Goal: Task Accomplishment & Management: Use online tool/utility

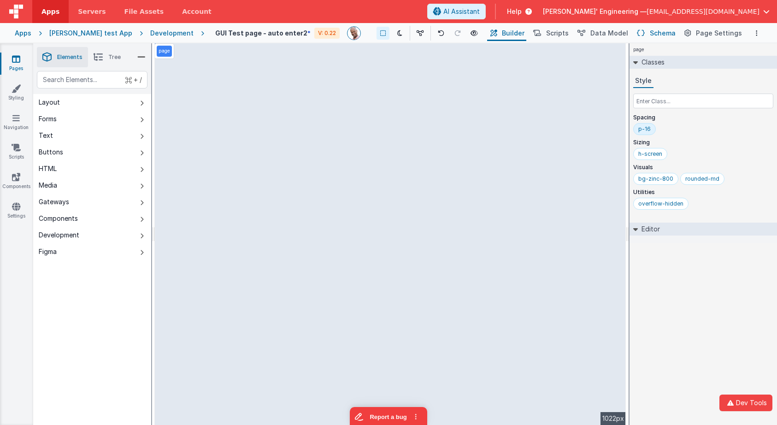
click at [658, 34] on span "Schema" at bounding box center [663, 33] width 26 height 9
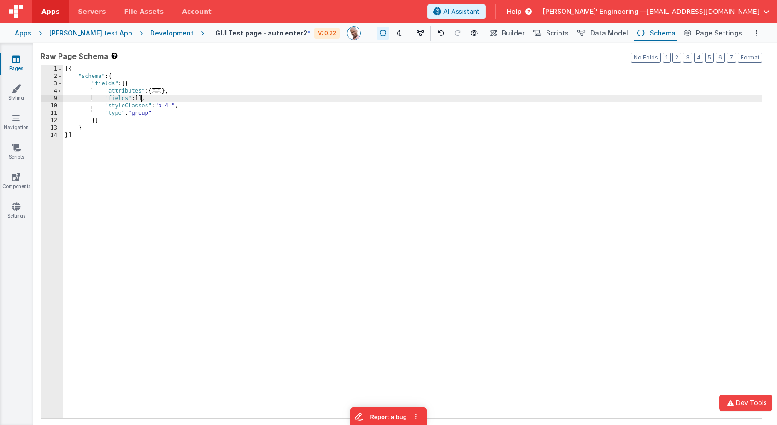
click at [141, 100] on div "[{ "schema" : { "fields" : [{ "attributes" : { ... } , "fields" : [ ] , "styleC…" at bounding box center [412, 248] width 699 height 367
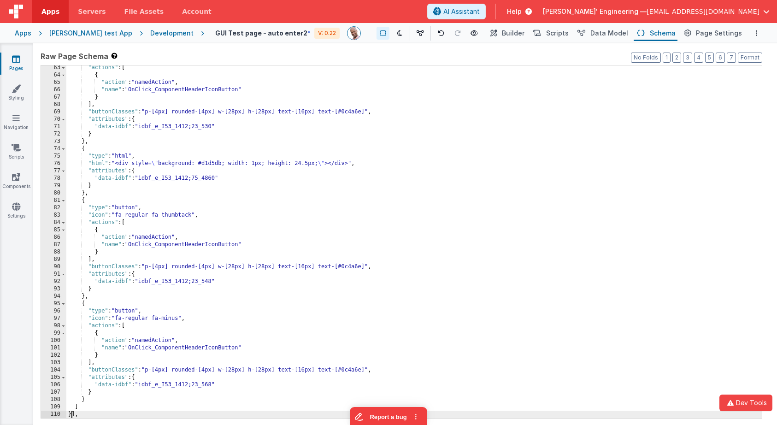
scroll to position [429, 0]
click at [516, 28] on button "Builder" at bounding box center [506, 33] width 39 height 16
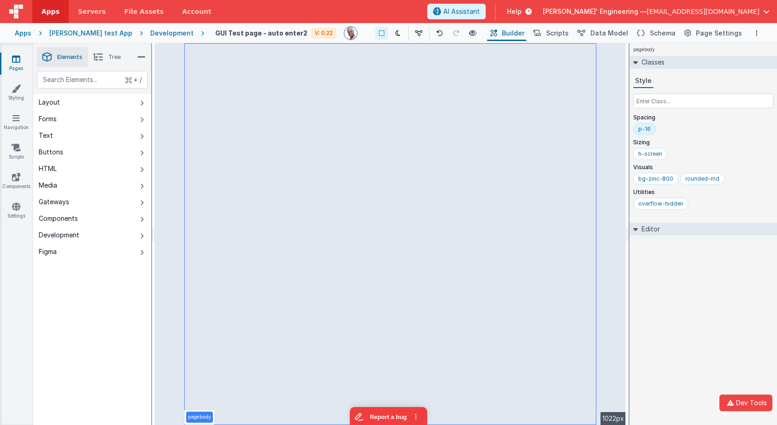
click at [680, 296] on div "pagebody Classes Style Spacing p-16 Sizing h-screen Visuals bg-zinc-800 rounded…" at bounding box center [702, 234] width 147 height 382
click at [105, 58] on li "Tree" at bounding box center [107, 57] width 38 height 20
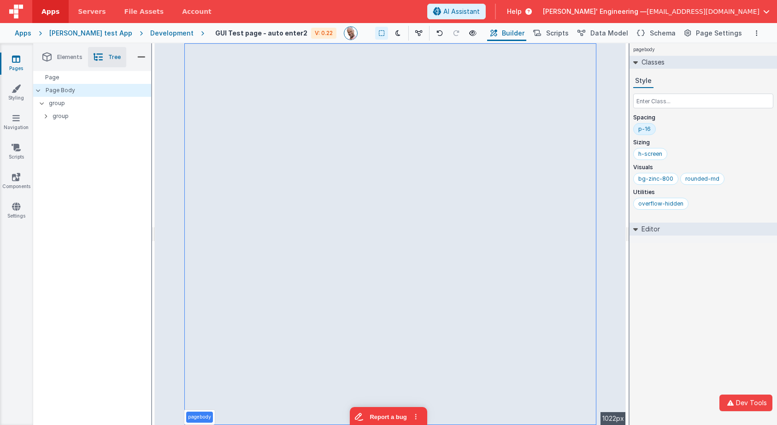
click at [63, 61] on li "Elements" at bounding box center [62, 57] width 51 height 20
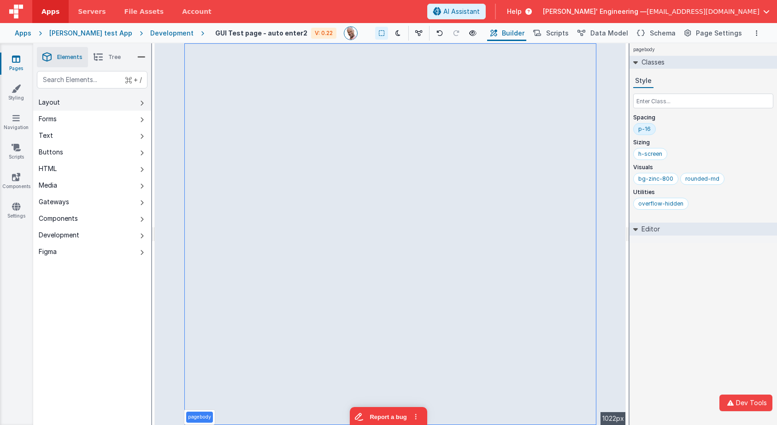
click at [69, 105] on button "Layout" at bounding box center [92, 102] width 118 height 17
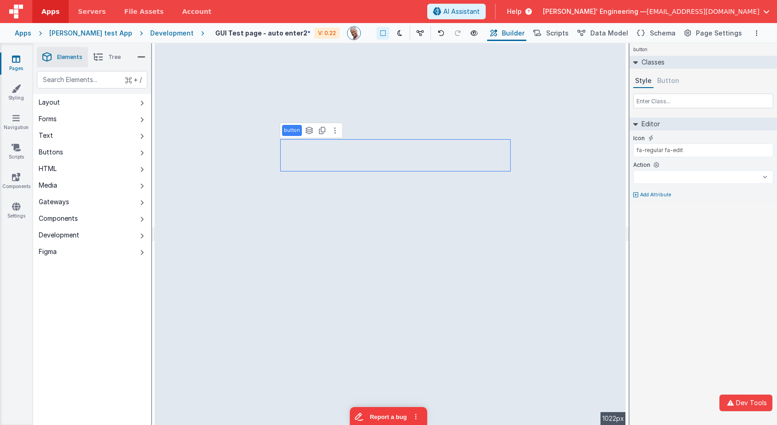
select select
type input "activeTab1"
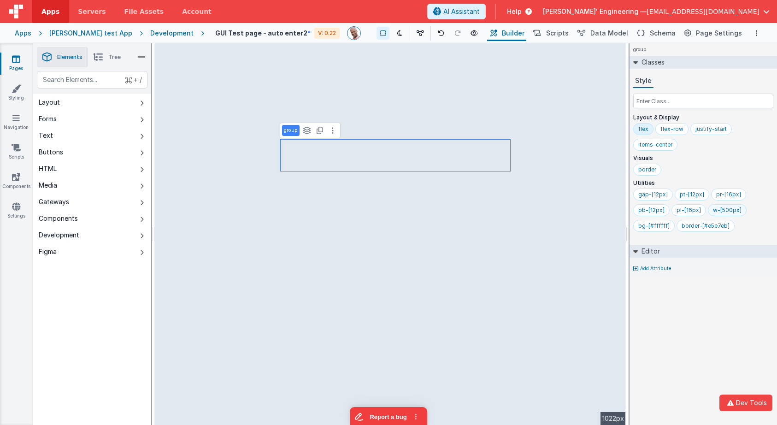
click at [722, 212] on div "w-[500px]" at bounding box center [727, 209] width 29 height 7
click at [646, 210] on div "pb-[12px]" at bounding box center [651, 209] width 26 height 7
click at [692, 194] on div "pt-[12px]" at bounding box center [692, 194] width 24 height 7
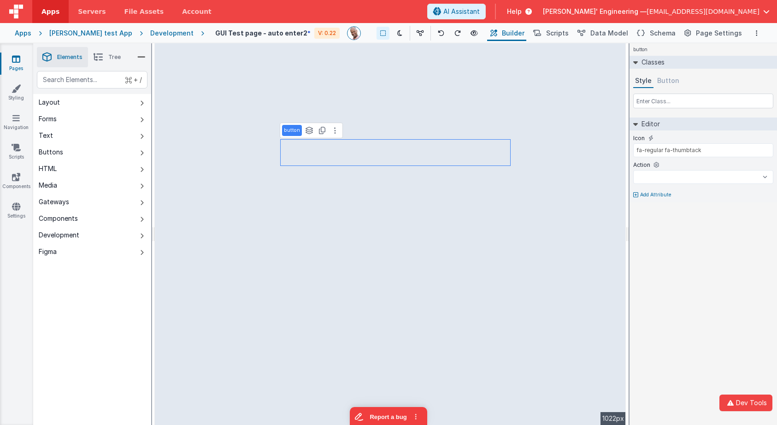
select select
type input "fa-regular fa-edit"
select select
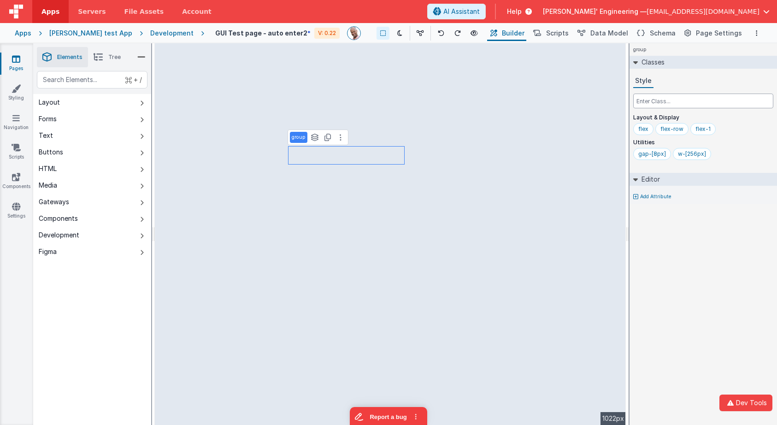
click at [663, 97] on input "text" at bounding box center [703, 101] width 140 height 15
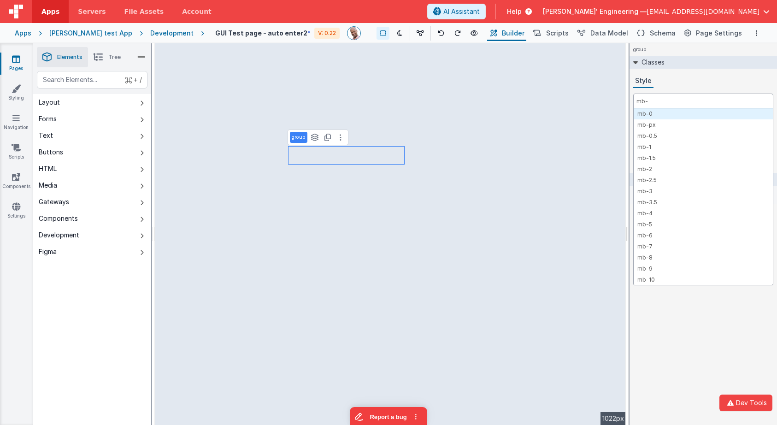
type input "mb-0"
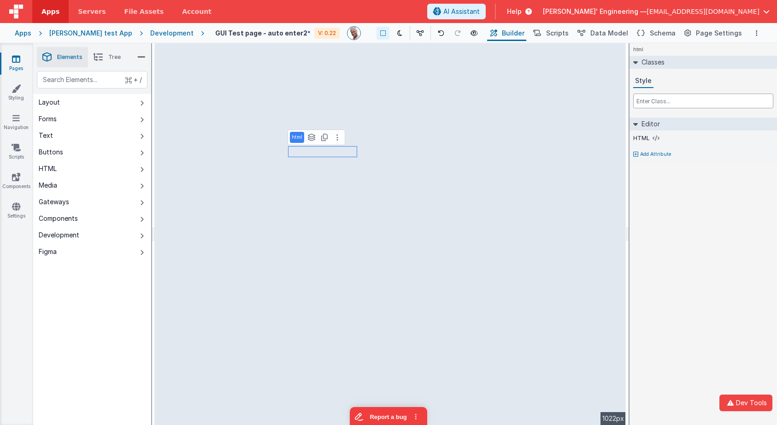
click at [661, 102] on input "text" at bounding box center [703, 101] width 140 height 15
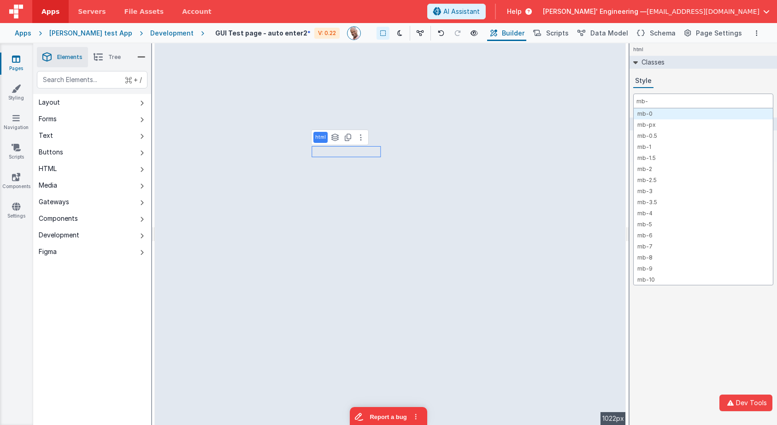
type input "mb-0"
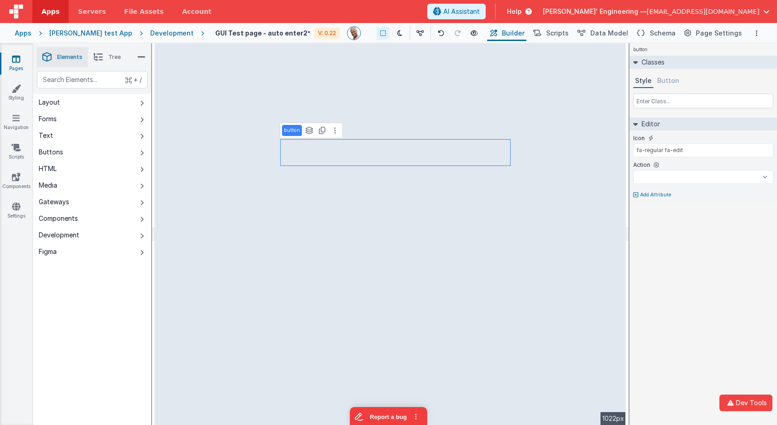
select select
click at [714, 102] on input "text" at bounding box center [703, 101] width 140 height 15
type input "m"
select select
type input "mb"
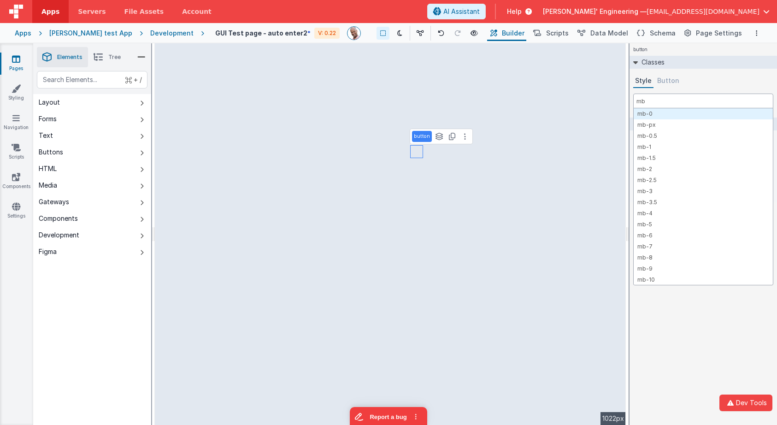
select select
type input "mb-"
select select
type input "mb-0"
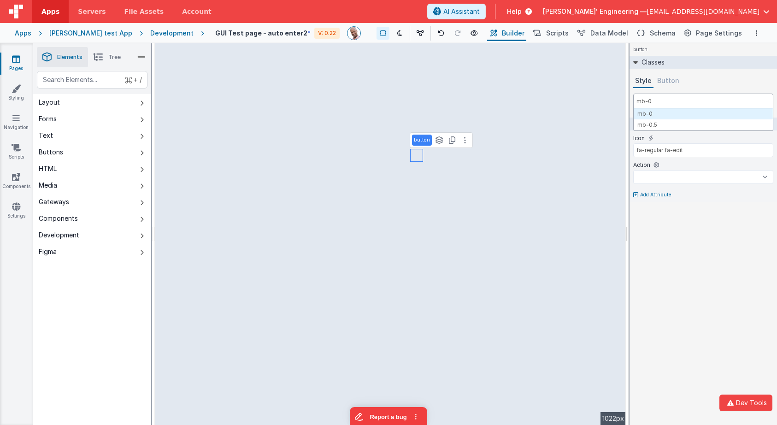
select select
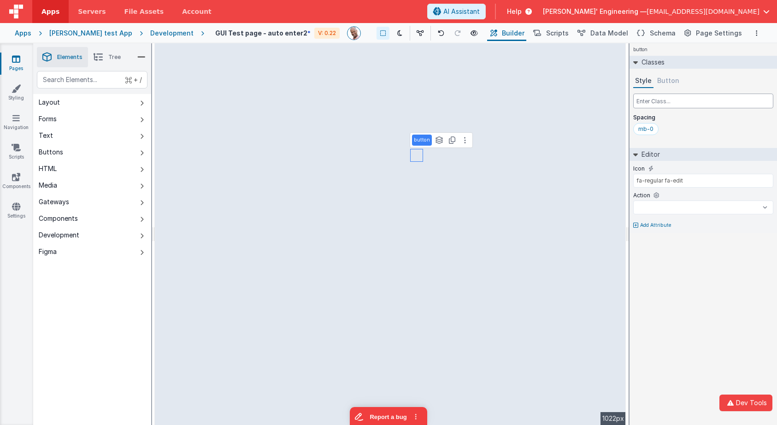
select select
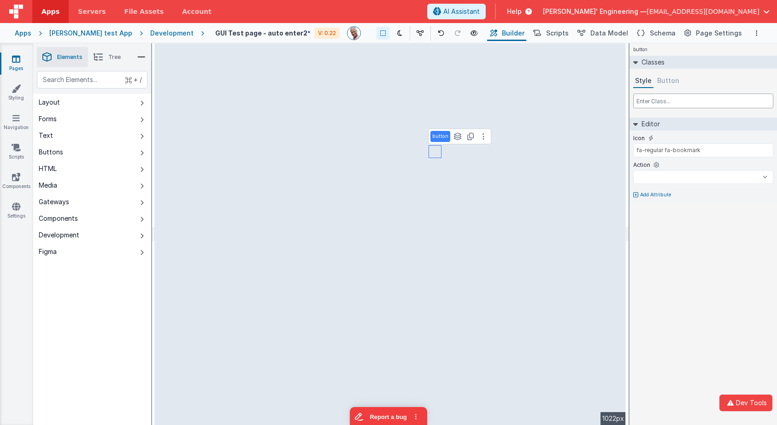
click at [660, 103] on input "text" at bounding box center [703, 101] width 140 height 15
select select
paste input "mb-0"
type input "mb-0"
select select
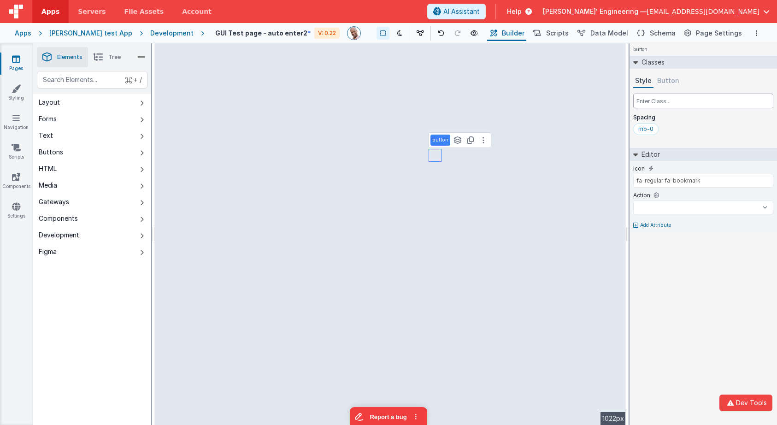
select select
type input "fa-regular fa-history"
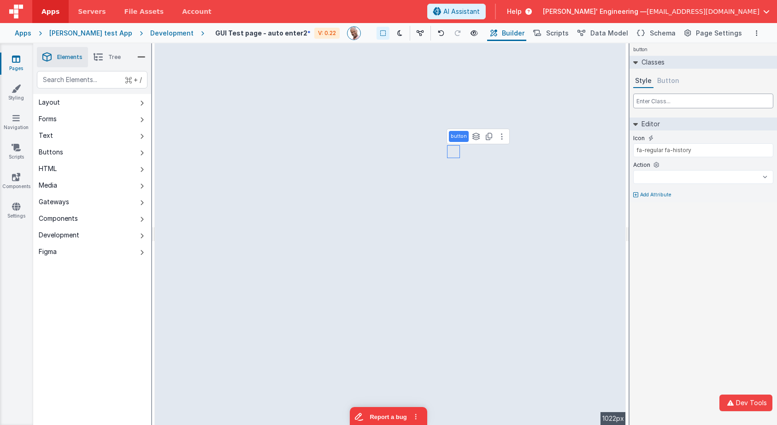
click at [662, 103] on input "text" at bounding box center [703, 101] width 140 height 15
select select
paste input "mb-0"
type input "mb-0"
select select
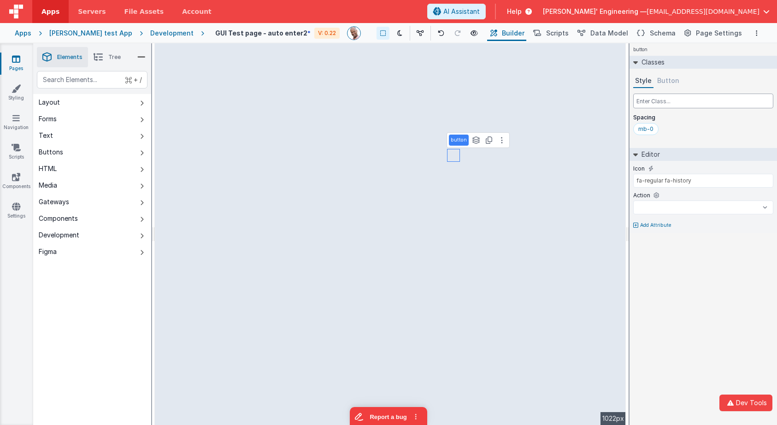
select select
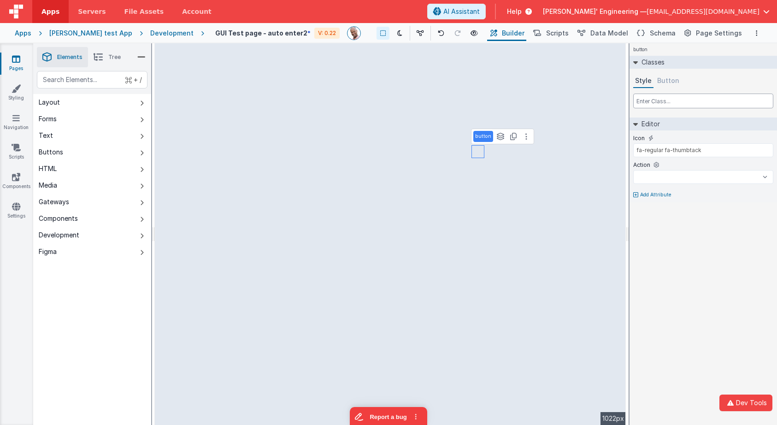
click at [660, 95] on input "text" at bounding box center [703, 101] width 140 height 15
select select
paste input "mb-0"
type input "mb-0"
select select
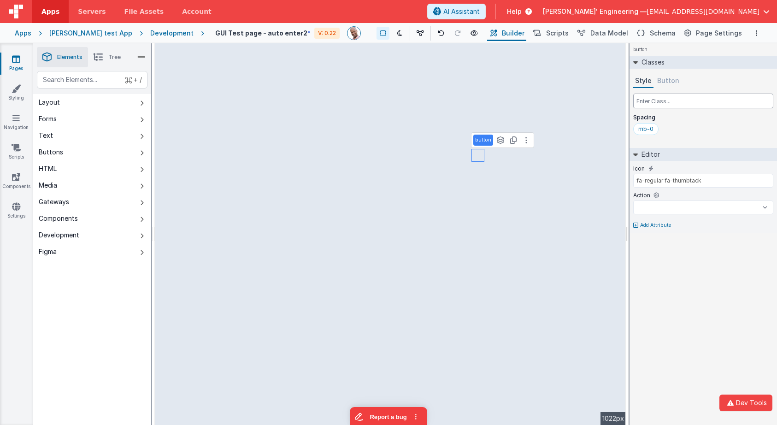
select select
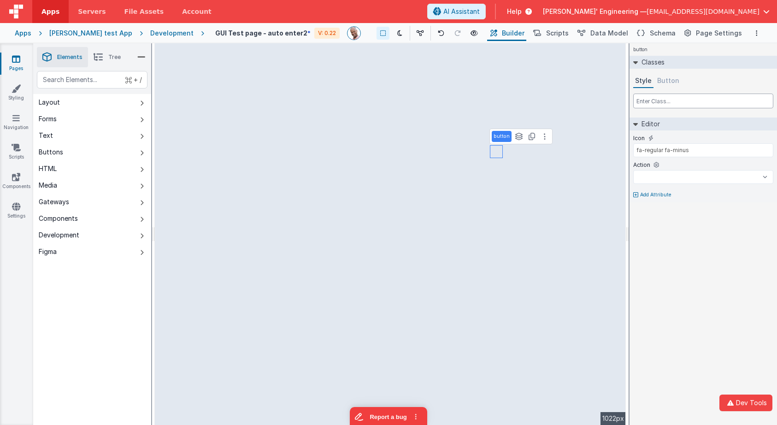
click at [649, 101] on input "text" at bounding box center [703, 101] width 140 height 15
select select
paste input "mb-0"
type input "mb-0"
select select
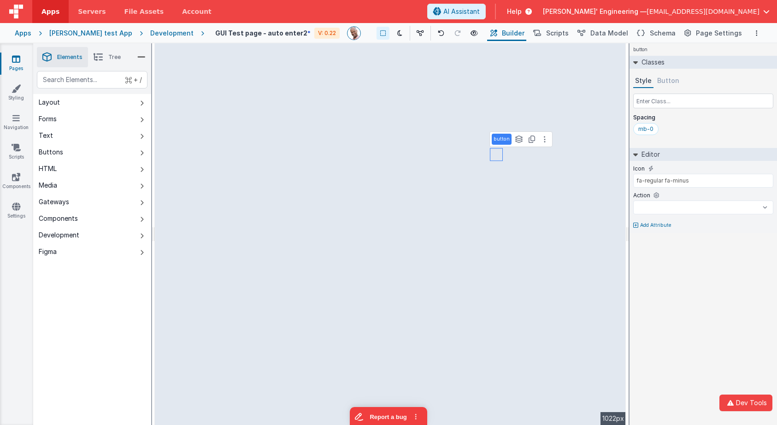
click at [108, 51] on li "Tree" at bounding box center [107, 57] width 38 height 20
select select
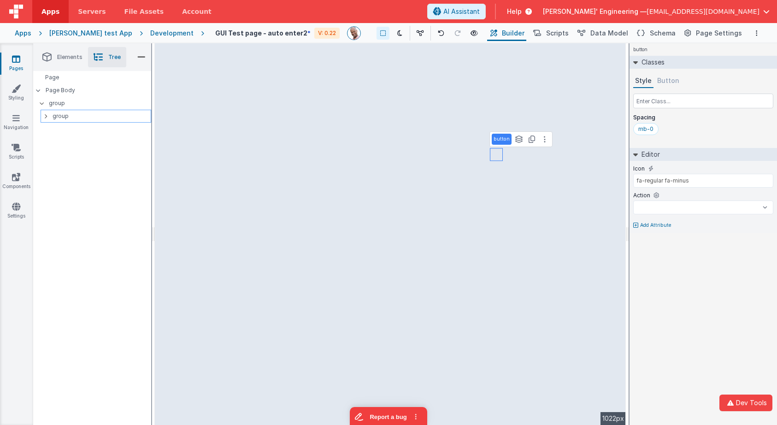
click at [45, 114] on icon at bounding box center [45, 115] width 3 height 7
click at [62, 116] on p "group" at bounding box center [102, 116] width 98 height 10
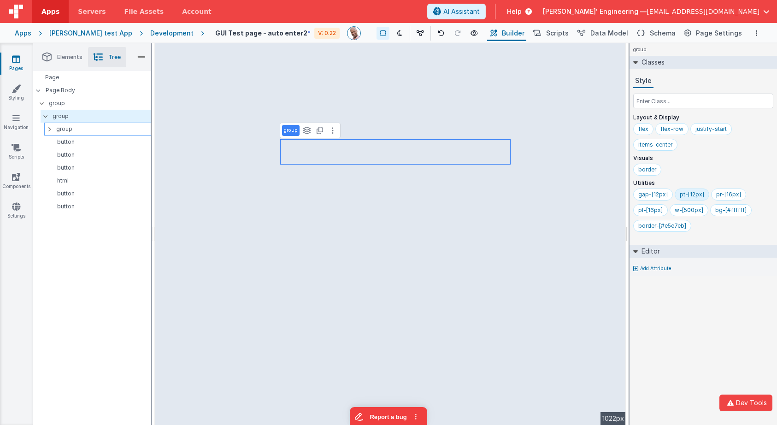
click at [50, 129] on div at bounding box center [52, 128] width 8 height 7
click at [64, 128] on p "group" at bounding box center [103, 129] width 94 height 10
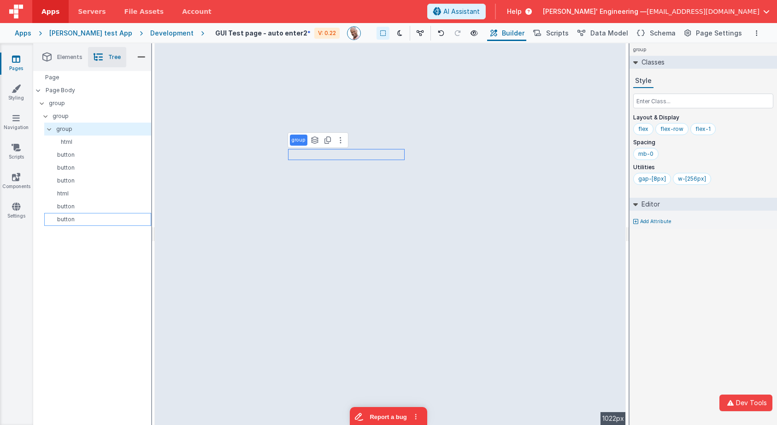
click at [73, 220] on p "button" at bounding box center [99, 219] width 103 height 7
select select
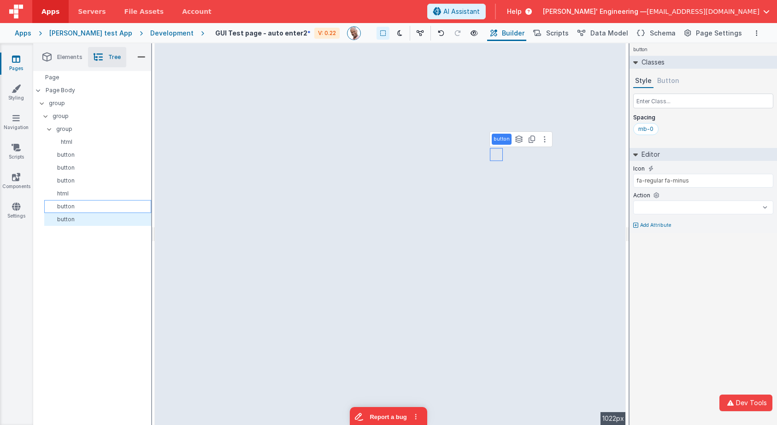
click at [70, 207] on p "button" at bounding box center [99, 206] width 103 height 7
type input "fa-regular fa-thumbtack"
select select
click at [72, 194] on p "html" at bounding box center [99, 193] width 103 height 7
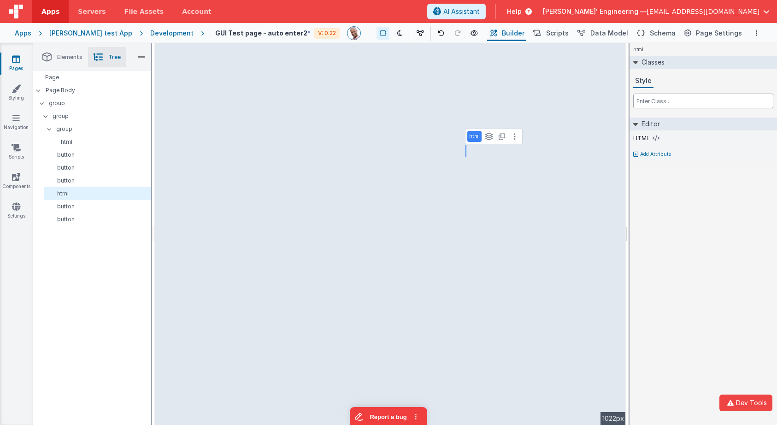
click at [660, 98] on input "text" at bounding box center [703, 101] width 140 height 15
paste input "mb-0"
type input "mb-0"
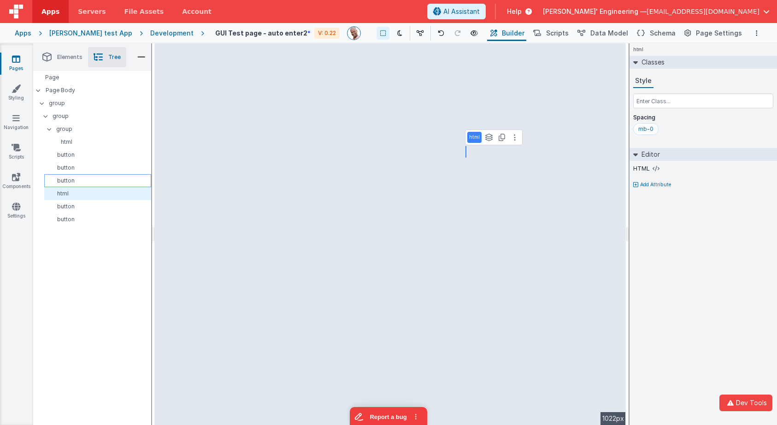
click at [67, 178] on p "button" at bounding box center [99, 180] width 103 height 7
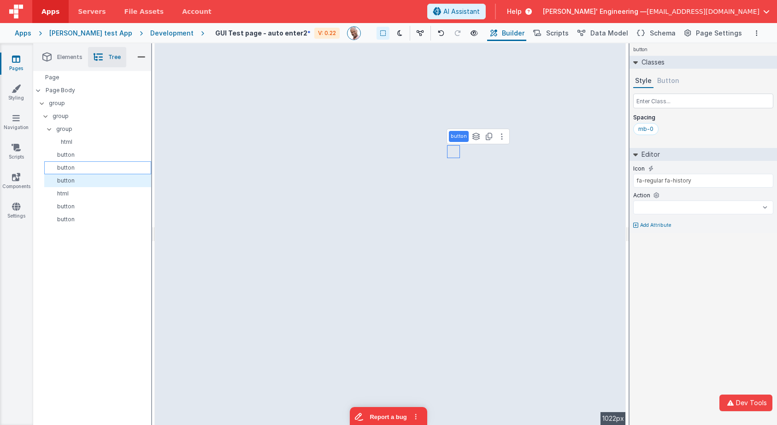
click at [72, 167] on p "button" at bounding box center [99, 167] width 103 height 7
select select
type input "fa-regular fa-bookmark"
click at [72, 156] on p "button" at bounding box center [99, 154] width 103 height 7
select select
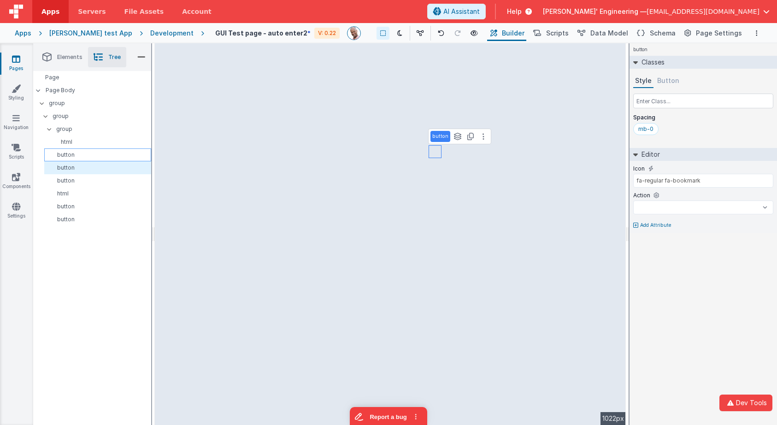
type input "fa-regular fa-edit"
select select
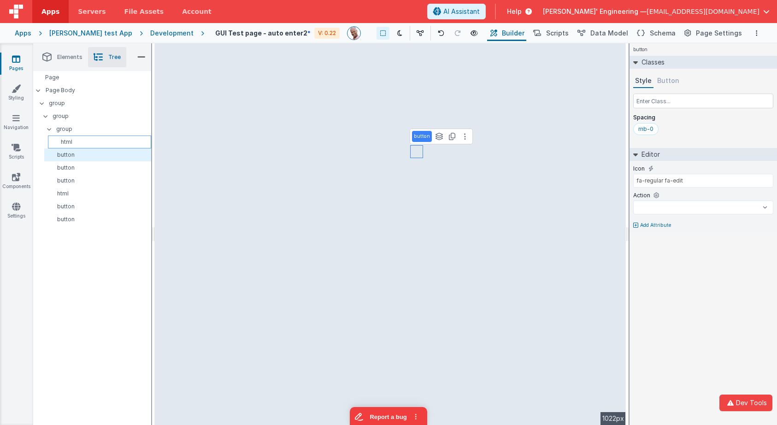
click at [76, 144] on p "html" at bounding box center [101, 141] width 99 height 7
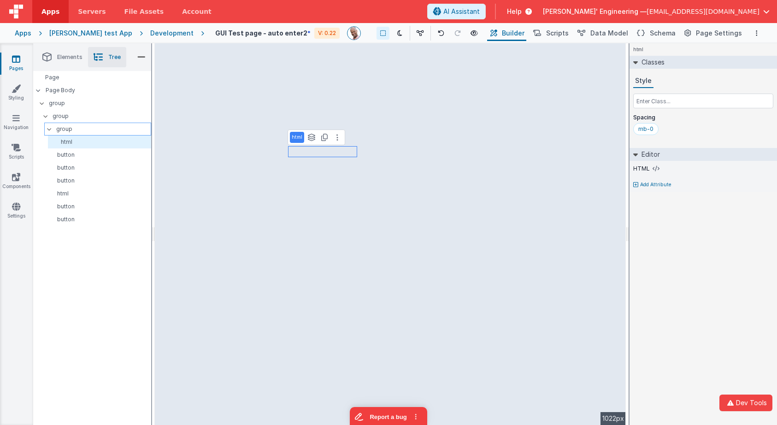
click at [74, 127] on p "group" at bounding box center [103, 129] width 94 height 10
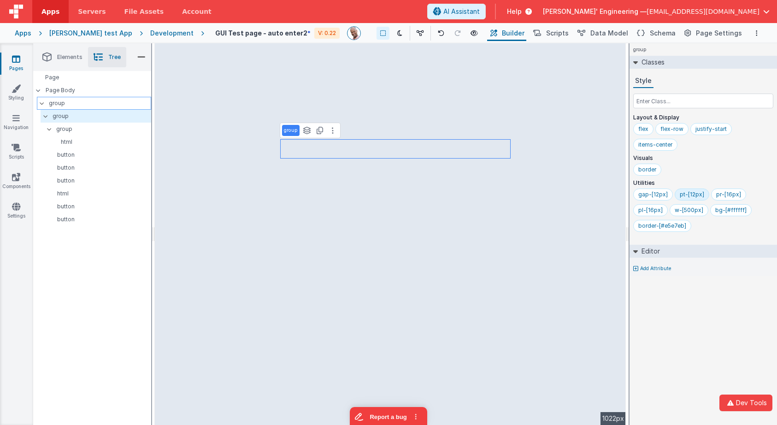
click at [66, 100] on p "group" at bounding box center [100, 103] width 102 height 10
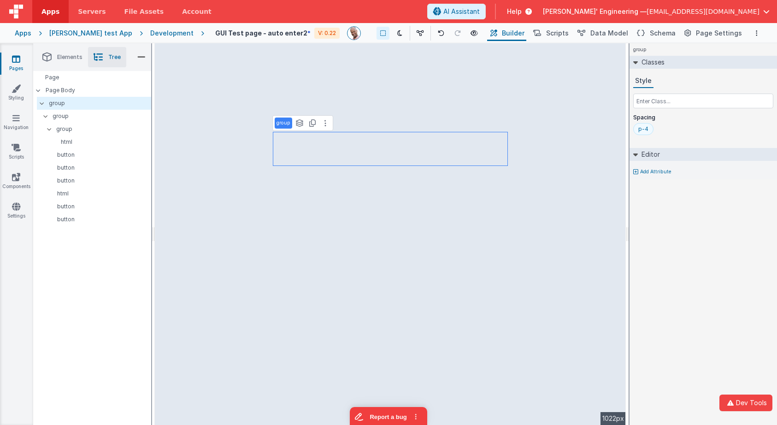
click at [647, 130] on div "p-4" at bounding box center [643, 128] width 10 height 7
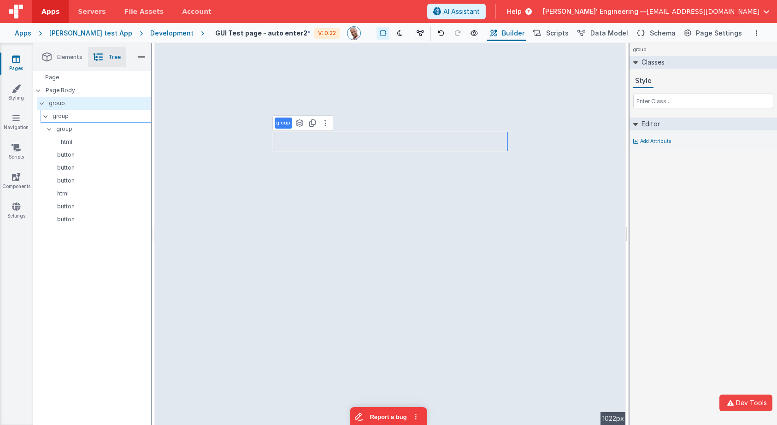
click at [72, 113] on p "group" at bounding box center [102, 116] width 98 height 10
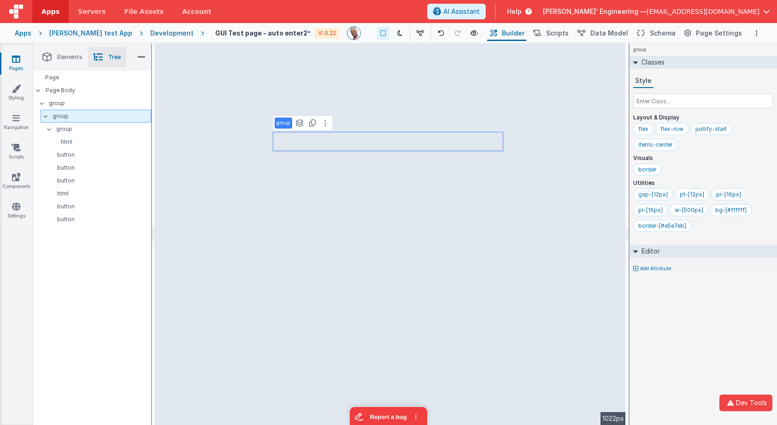
click at [72, 113] on p "group" at bounding box center [102, 116] width 98 height 10
click at [71, 129] on p "group" at bounding box center [103, 129] width 94 height 10
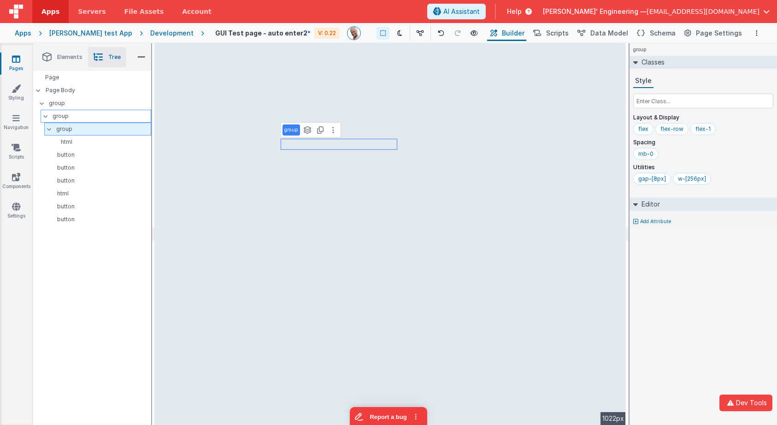
click at [68, 127] on p "group" at bounding box center [103, 129] width 94 height 10
type input "image_wrapper"
click at [658, 33] on span "Schema" at bounding box center [663, 33] width 26 height 9
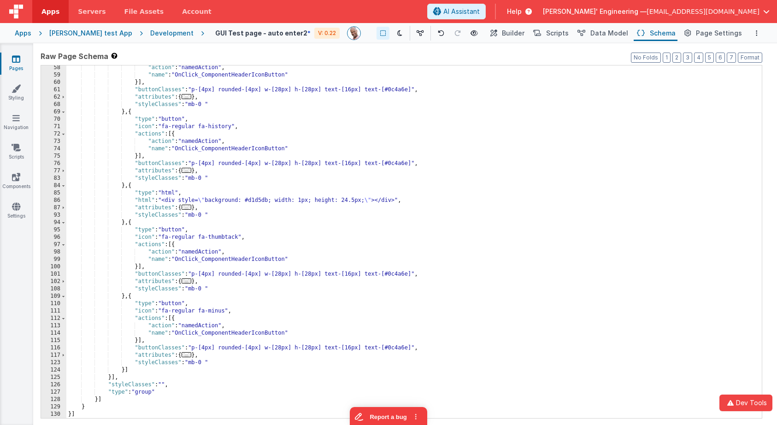
scroll to position [245, 0]
click at [358, 93] on div ""action" : "namedAction" , "name" : "OnClick_ComponentHeaderIconButton" }] , "b…" at bounding box center [413, 247] width 695 height 367
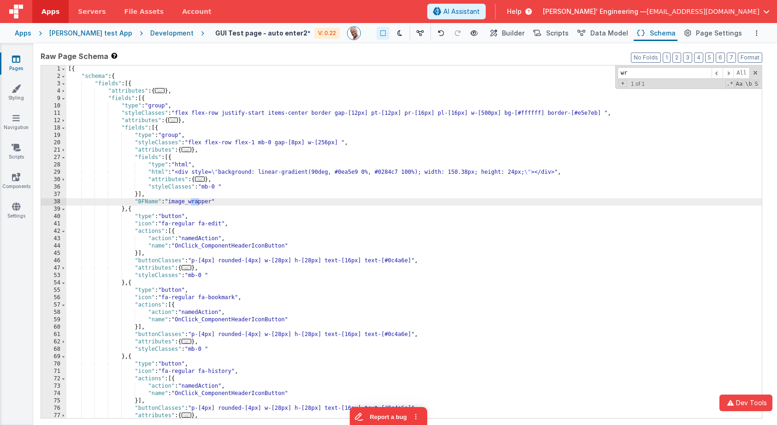
scroll to position [0, 0]
type input "wrapper"
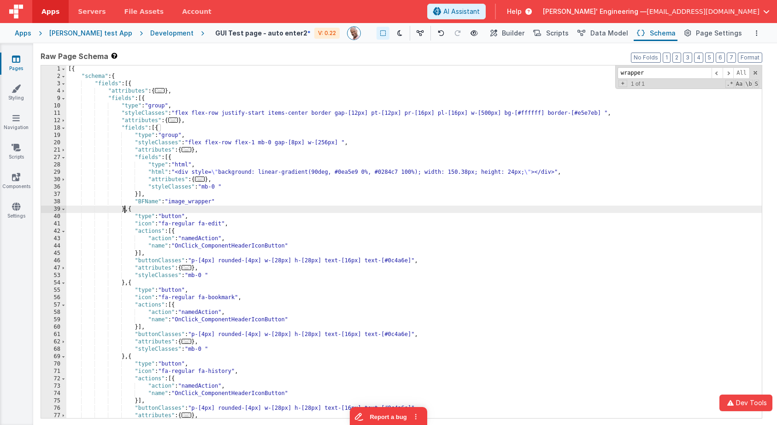
click at [125, 207] on div "[{ "schema" : { "fields" : [{ "attributes" : { ... } , "fields" : [{ "type" : "…" at bounding box center [413, 248] width 695 height 367
click at [124, 207] on div "[{ "schema" : { "fields" : [{ "attributes" : { ... } , "fields" : [{ "type" : "…" at bounding box center [413, 248] width 695 height 367
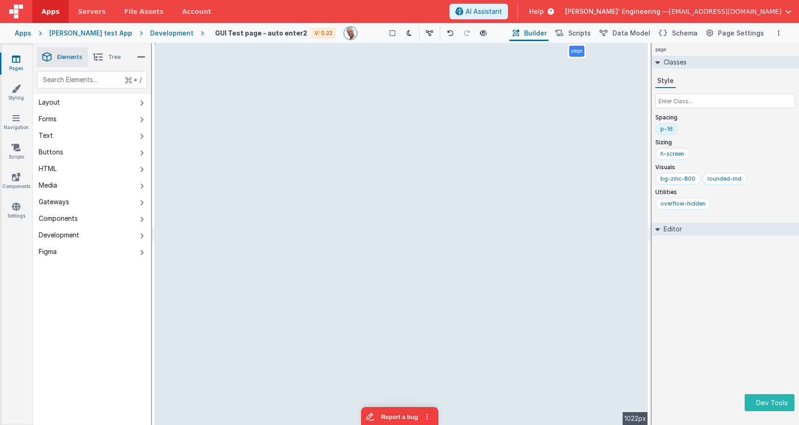
click at [761, 308] on div "page Classes Style Spacing p-16 Sizing h-screen Visuals bg-zinc-800 rounded-md …" at bounding box center [725, 234] width 147 height 382
click at [749, 305] on div "page Classes Style Spacing p-16 Sizing h-screen Visuals bg-zinc-800 rounded-md …" at bounding box center [725, 234] width 147 height 382
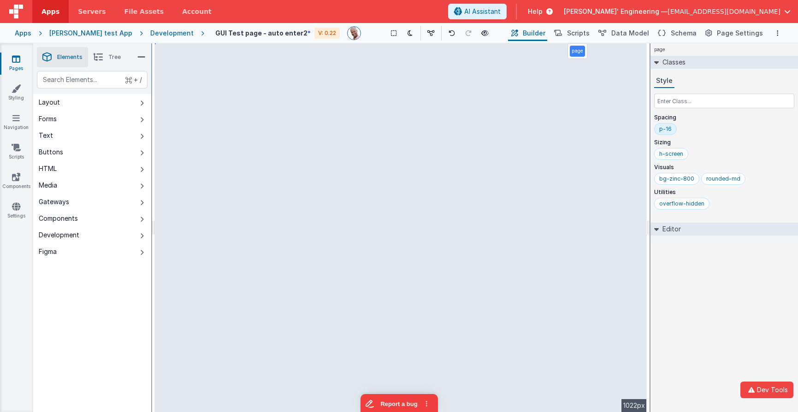
click at [726, 287] on div "page Classes Style Spacing p-16 Sizing h-screen Visuals bg-zinc-800 rounded-md …" at bounding box center [723, 227] width 147 height 369
click at [677, 39] on button "Schema" at bounding box center [676, 33] width 44 height 16
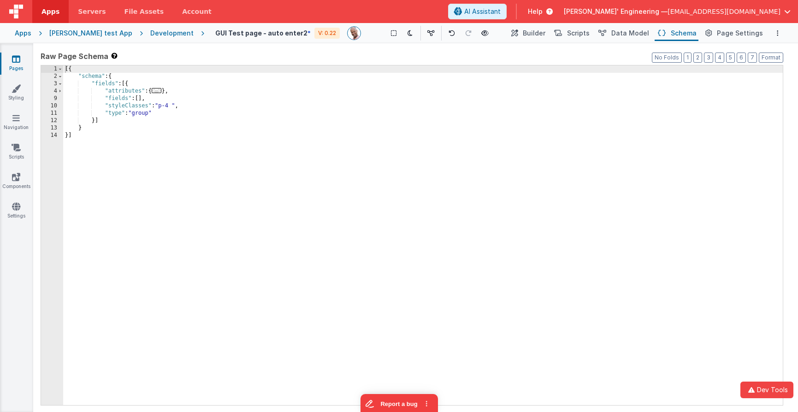
click at [141, 100] on div "[{ "schema" : { "fields" : [{ "attributes" : { ... } , "fields" : [ ] , "styleC…" at bounding box center [422, 242] width 719 height 354
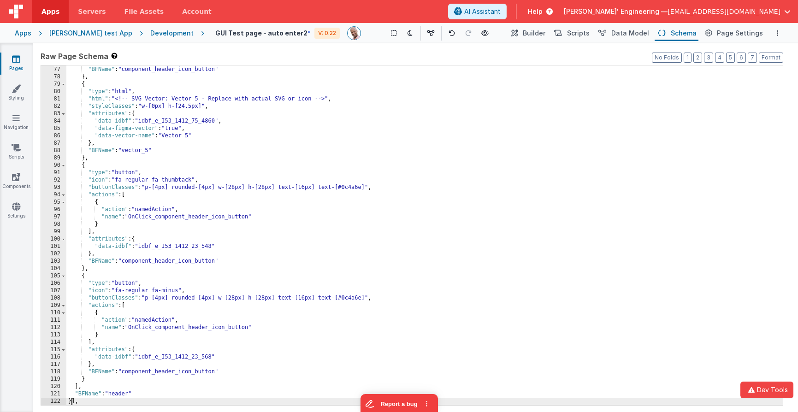
scroll to position [530, 0]
click at [538, 35] on span "Builder" at bounding box center [534, 33] width 23 height 9
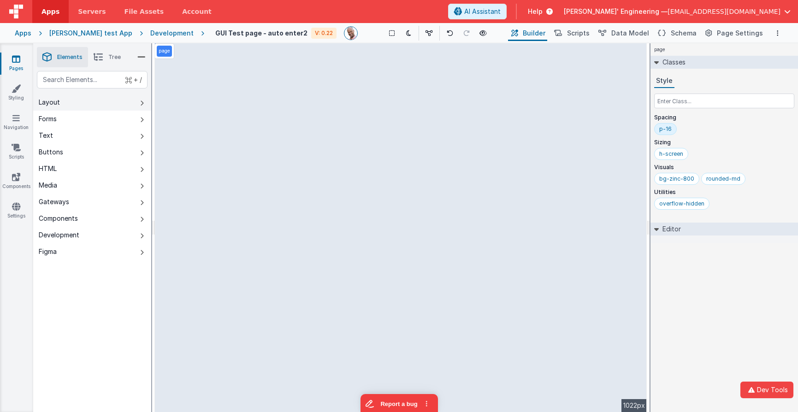
click at [136, 106] on button "Layout" at bounding box center [92, 102] width 118 height 17
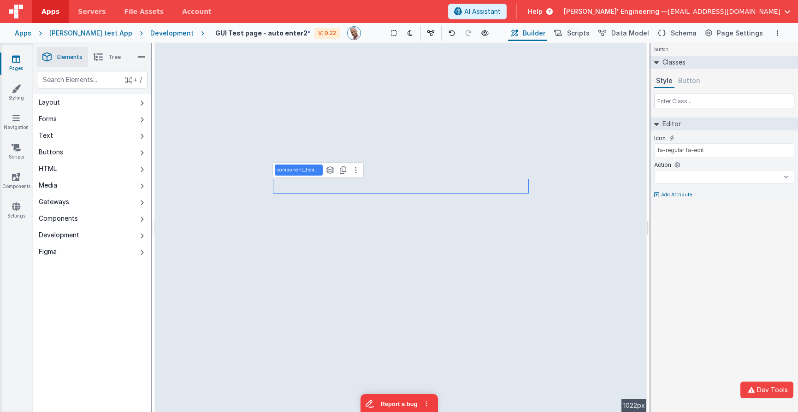
select select
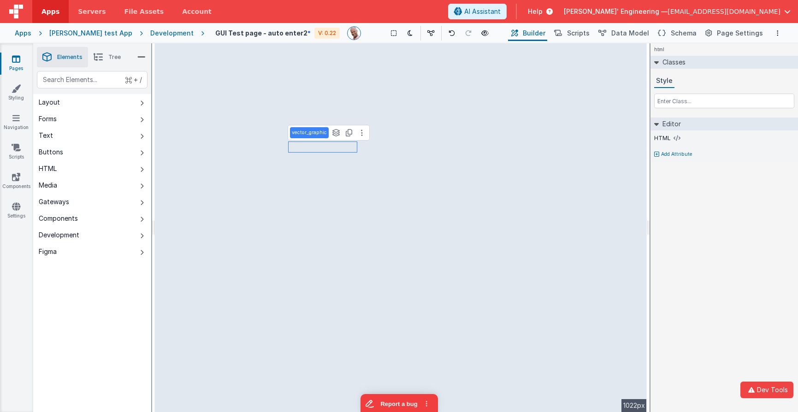
click at [106, 57] on li "Tree" at bounding box center [107, 57] width 38 height 20
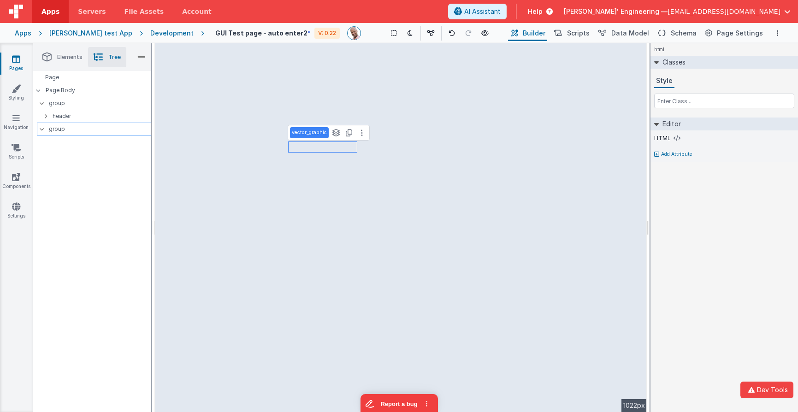
click at [55, 130] on p "group" at bounding box center [100, 129] width 102 height 10
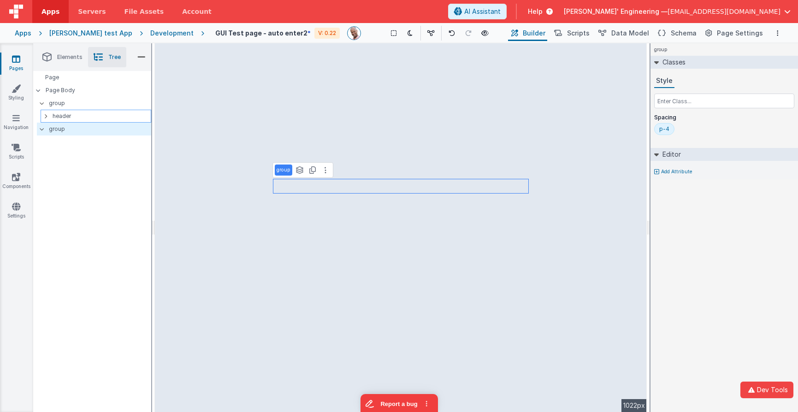
drag, startPoint x: 55, startPoint y: 114, endPoint x: 47, endPoint y: 117, distance: 8.2
click at [55, 114] on p "header" at bounding box center [102, 116] width 98 height 10
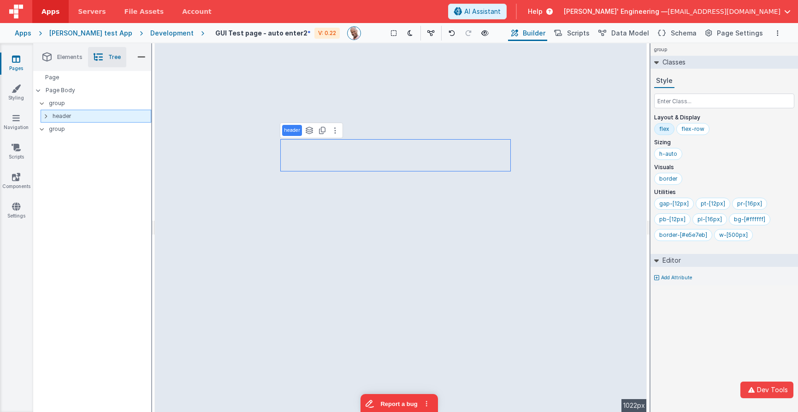
click at [46, 117] on icon at bounding box center [45, 115] width 3 height 7
click at [54, 114] on p "header" at bounding box center [102, 116] width 98 height 10
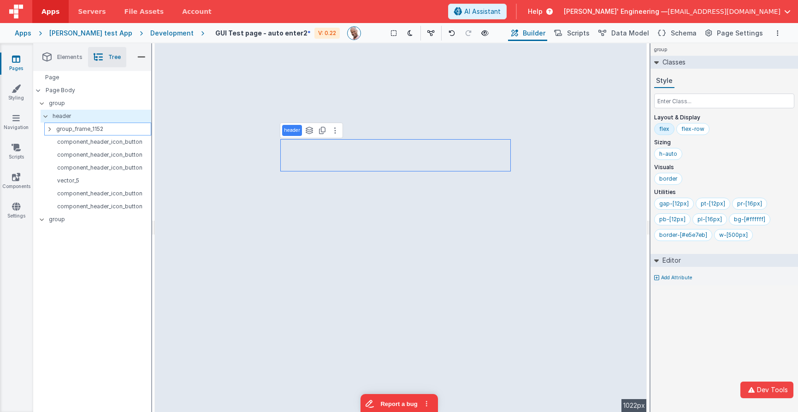
click at [61, 132] on p "group_frame_1152" at bounding box center [103, 129] width 94 height 10
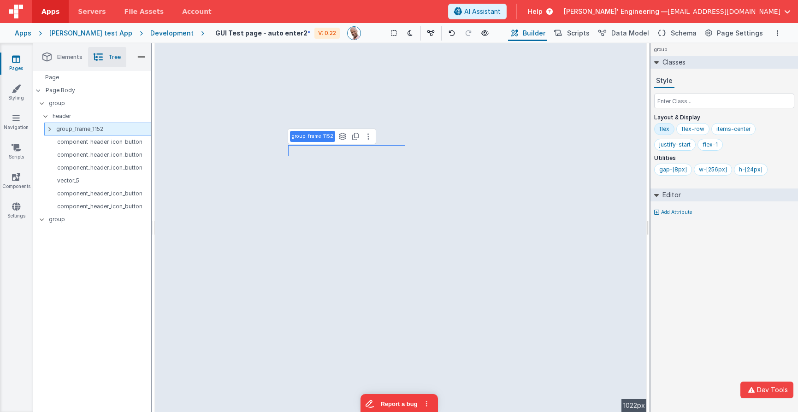
click at [51, 130] on div at bounding box center [52, 128] width 8 height 7
click at [61, 129] on p "group_frame_1152" at bounding box center [103, 129] width 94 height 10
click at [80, 145] on p "component_header_icon_button" at bounding box center [99, 141] width 103 height 7
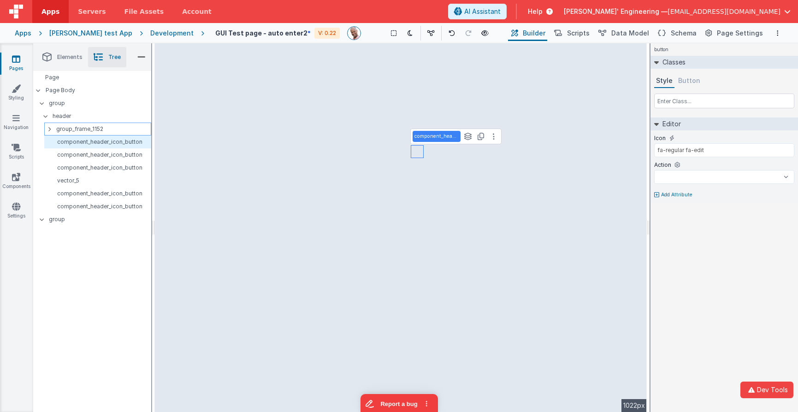
select select
click at [77, 131] on p "group_frame_1152" at bounding box center [103, 129] width 94 height 10
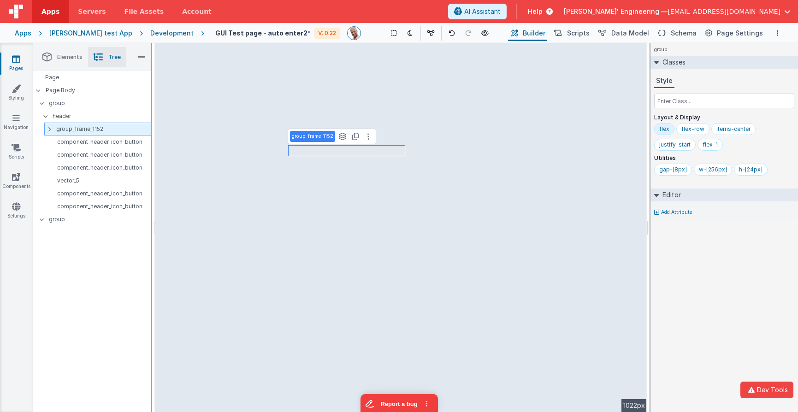
click at [77, 131] on p "group_frame_1152" at bounding box center [103, 129] width 94 height 10
click at [52, 130] on div at bounding box center [52, 128] width 8 height 7
click at [52, 130] on icon at bounding box center [49, 129] width 7 height 3
click at [52, 130] on div at bounding box center [52, 128] width 8 height 7
click at [72, 129] on p "group_frame_1152" at bounding box center [103, 129] width 94 height 10
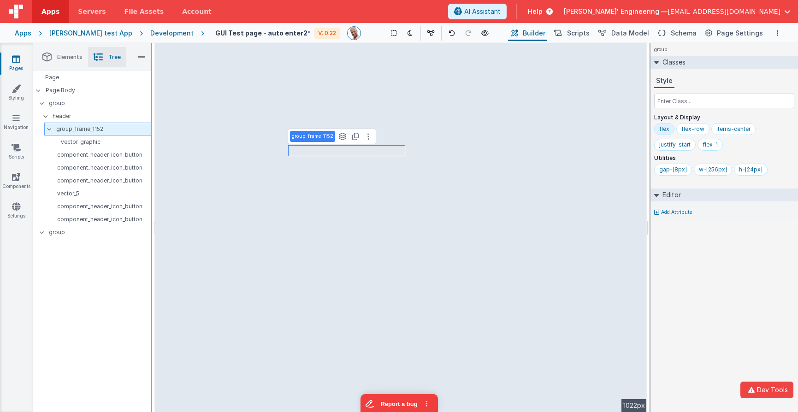
click at [72, 129] on p "group_frame_1152" at bounding box center [103, 129] width 94 height 10
click at [52, 129] on icon at bounding box center [49, 129] width 7 height 3
click at [52, 129] on div at bounding box center [52, 128] width 8 height 7
click at [76, 142] on p "vector_graphic" at bounding box center [101, 141] width 99 height 7
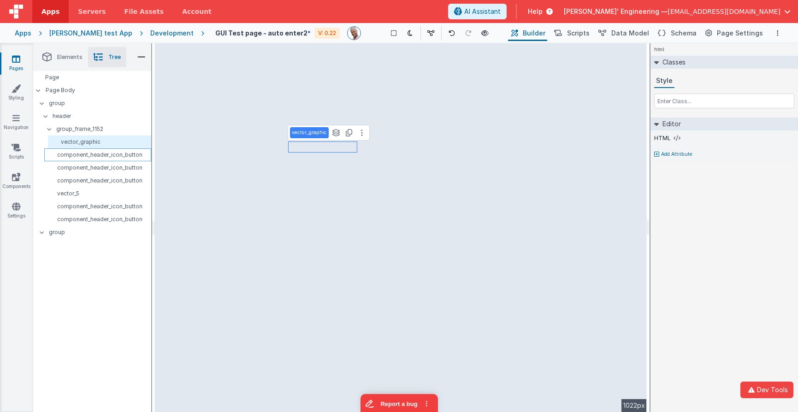
click at [117, 156] on p "component_header_icon_button" at bounding box center [99, 154] width 103 height 7
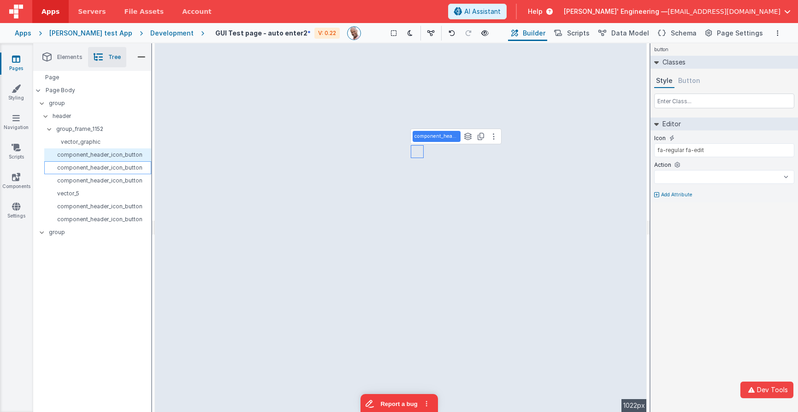
click at [114, 168] on p "component_header_icon_button" at bounding box center [99, 167] width 103 height 7
select select
type input "fa-regular fa-bookmark"
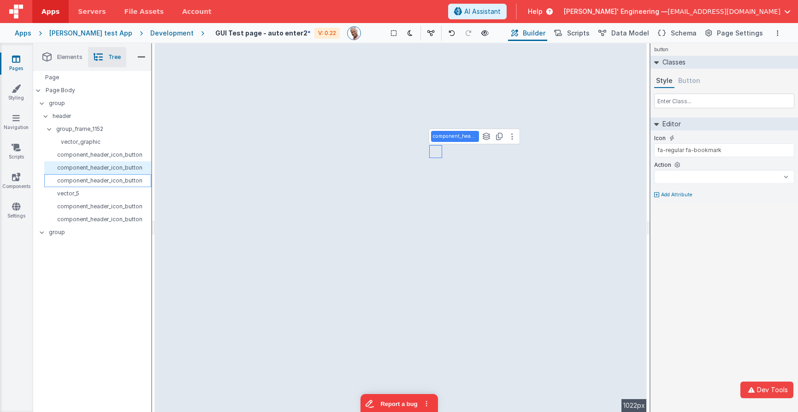
click at [111, 181] on p "component_header_icon_button" at bounding box center [99, 180] width 103 height 7
select select
type input "fa-regular fa-history"
click at [119, 159] on div "component_header_icon_button" at bounding box center [97, 154] width 107 height 13
select select
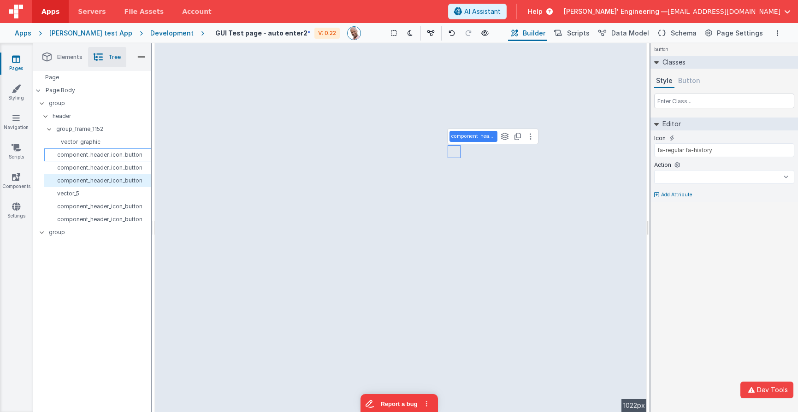
type input "fa-regular fa-edit"
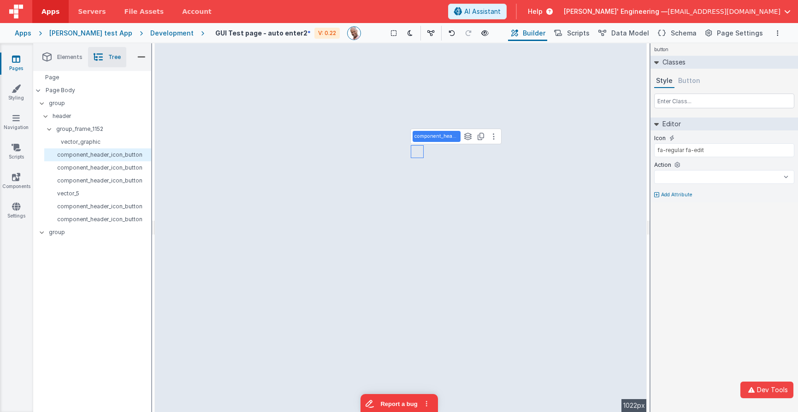
select select
type input "fa-regular fa-bookmark"
select select
type input "fa-regular fa-thumbtack"
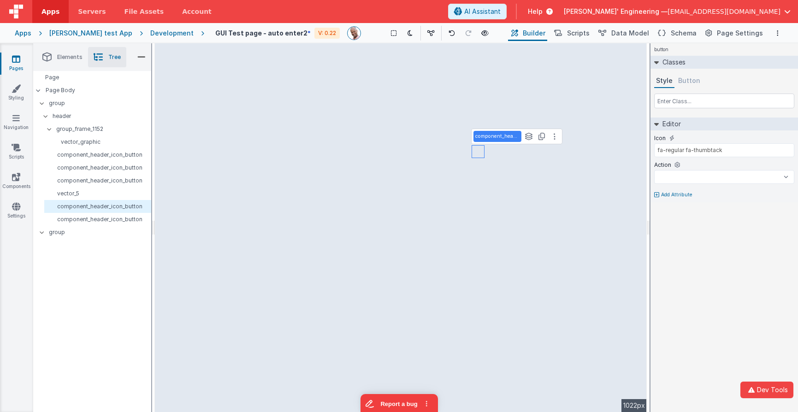
click at [688, 83] on button "Button" at bounding box center [689, 81] width 26 height 14
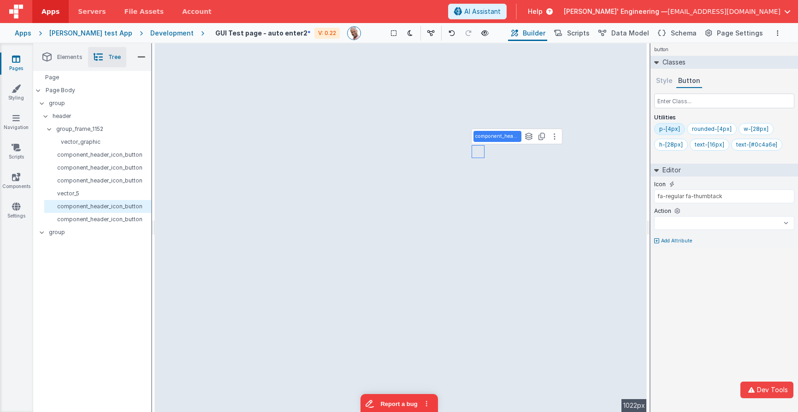
select select
type input "fa-regular fa-history"
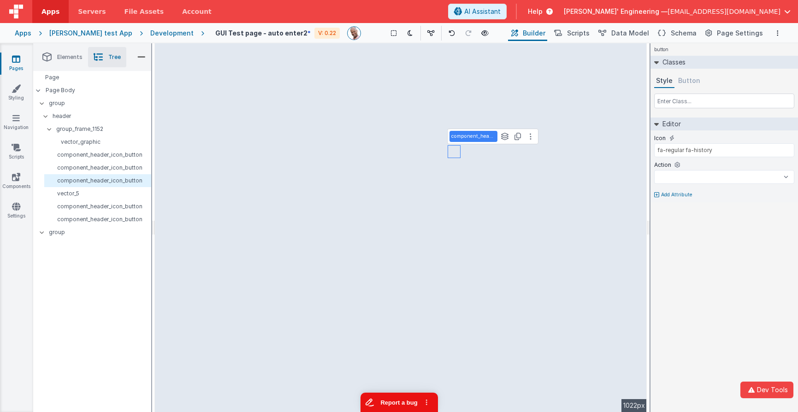
click at [390, 399] on button "Report a bug" at bounding box center [398, 402] width 77 height 19
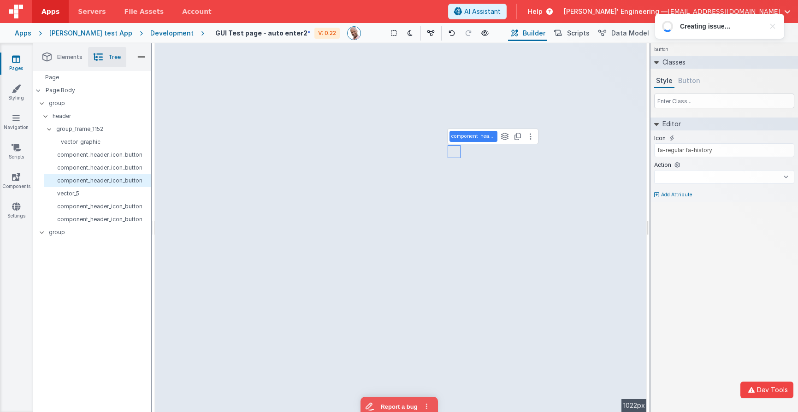
scroll to position [0, 0]
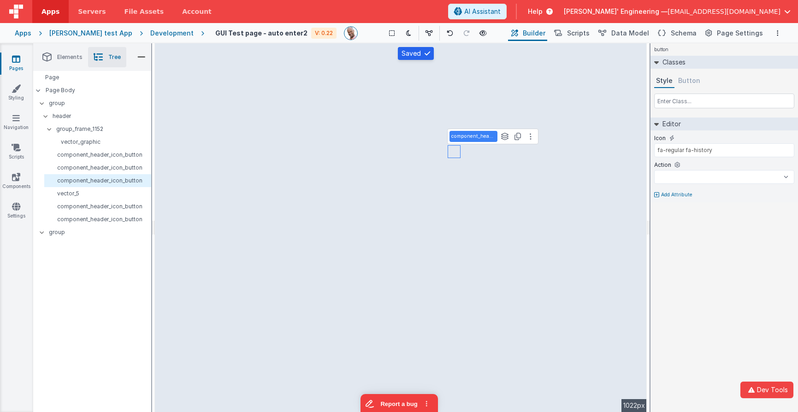
select select
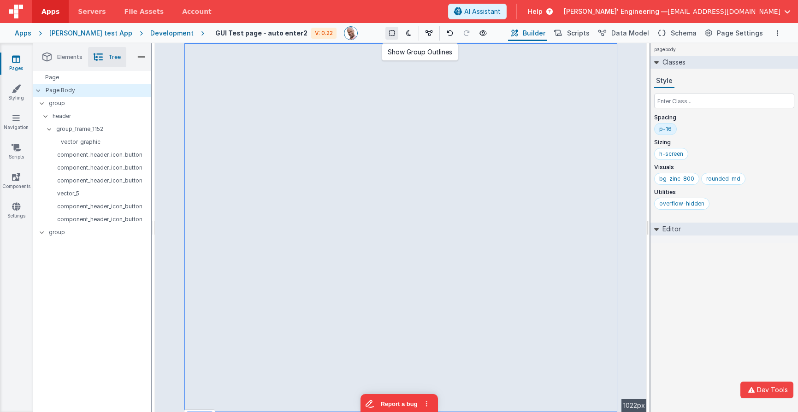
click at [385, 34] on button at bounding box center [391, 33] width 13 height 13
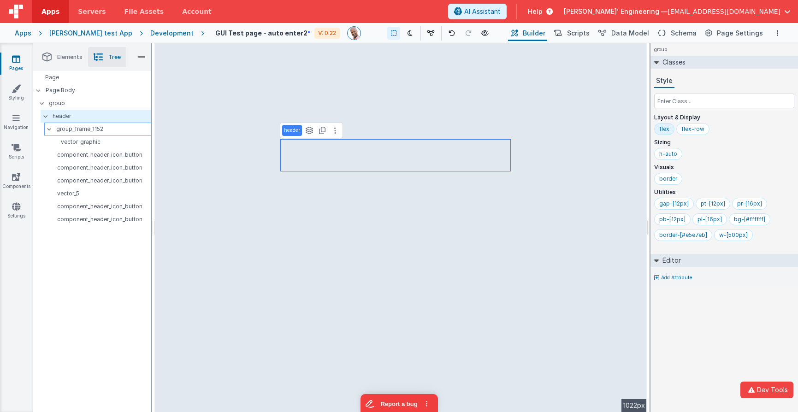
click at [79, 125] on p "group_frame_1152" at bounding box center [103, 129] width 94 height 10
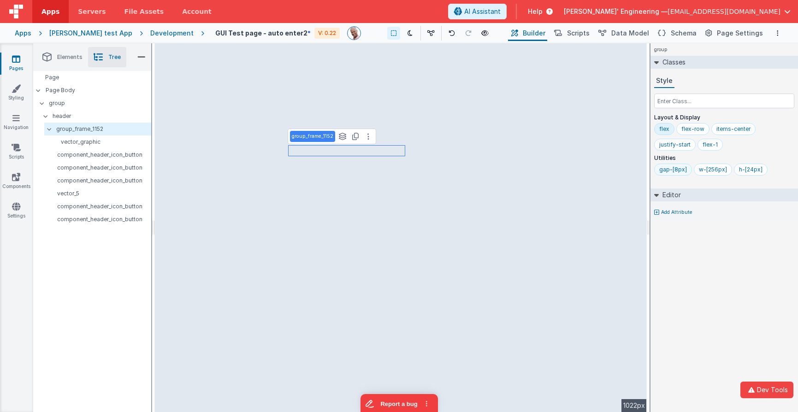
click at [675, 172] on div "gap-[8px]" at bounding box center [673, 169] width 28 height 7
click at [669, 169] on div "gap-[8px]" at bounding box center [673, 169] width 28 height 7
click at [678, 169] on div "w-[256px]" at bounding box center [673, 169] width 28 height 7
click at [673, 170] on div "h-[24px]" at bounding box center [671, 169] width 24 height 7
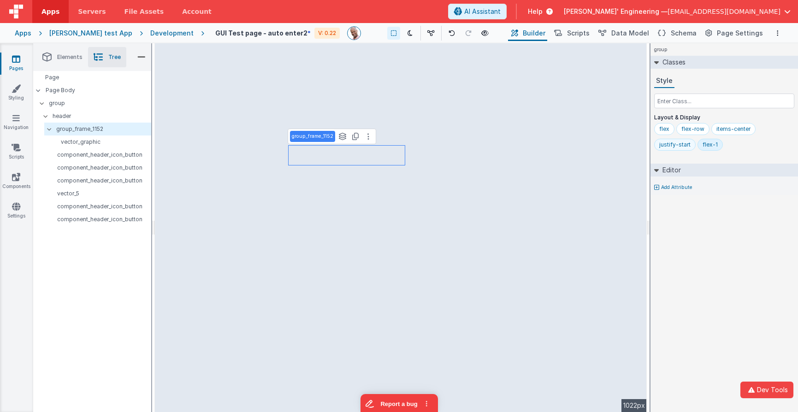
click at [680, 147] on div "justify-start" at bounding box center [674, 144] width 31 height 7
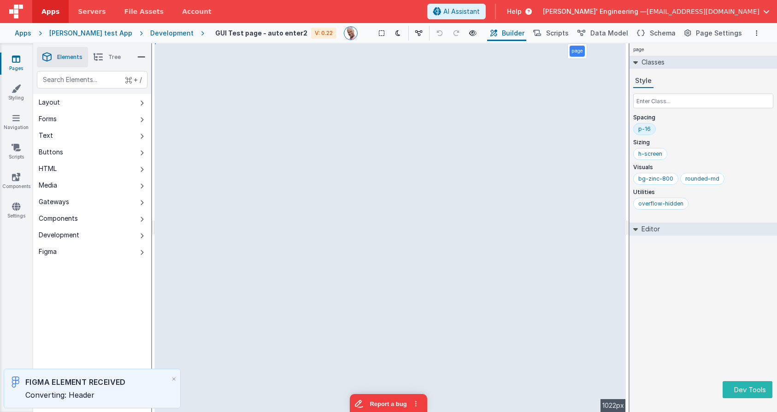
click at [84, 316] on div "+ / Layout Forms Text Buttons HTML Media Gateways Components Development Figma …" at bounding box center [92, 263] width 118 height 384
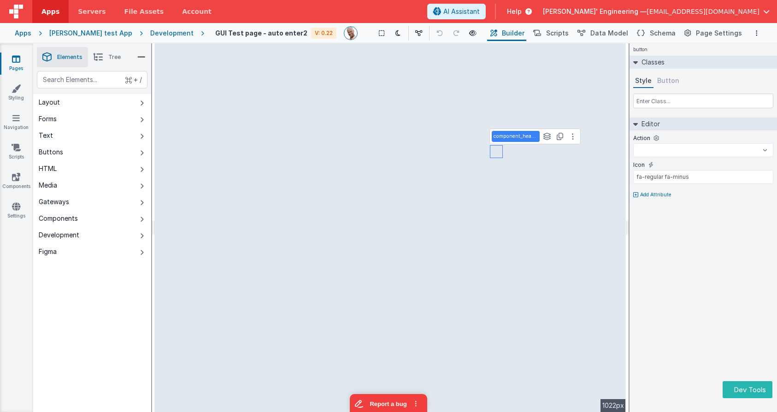
select select
type input "fa-regular fa-thumbtack"
select select
type input "fa-regular fa-history"
select select
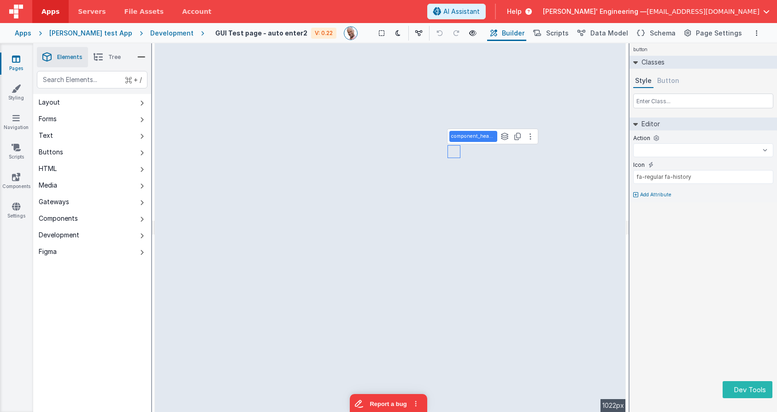
type input "fa-regular fa-bookmark"
select select
type input "fa-regular fa-edit"
select select
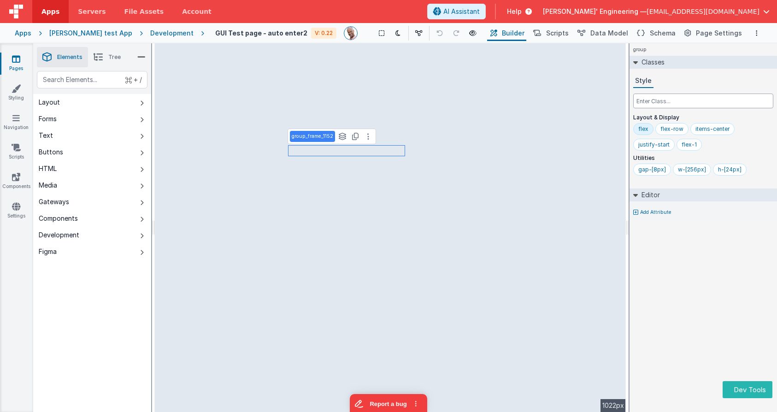
click at [658, 99] on input "text" at bounding box center [703, 101] width 140 height 15
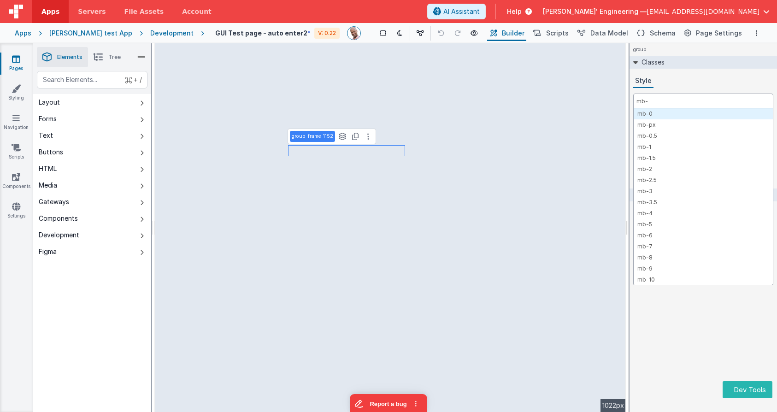
type input "mb-0"
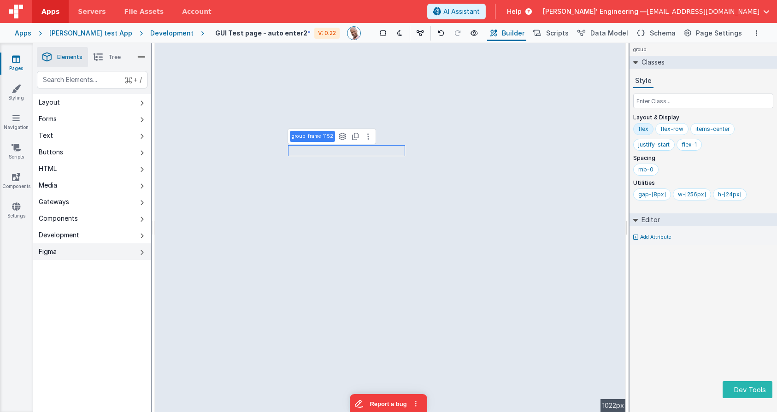
click at [135, 249] on button "Figma" at bounding box center [92, 251] width 118 height 17
click at [140, 250] on button "Figma" at bounding box center [92, 251] width 118 height 17
click at [124, 237] on button "Development" at bounding box center [92, 235] width 118 height 17
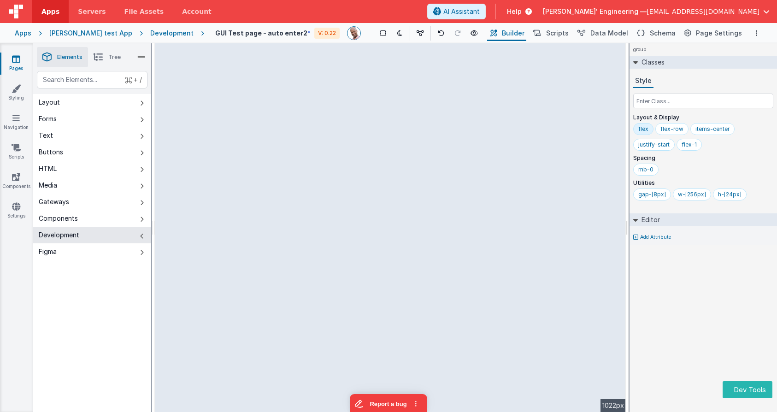
click at [120, 284] on div "+ / Layout Forms Text Buttons HTML Media Gateways Components Development Figma …" at bounding box center [92, 263] width 118 height 384
click at [140, 58] on icon at bounding box center [141, 57] width 8 height 13
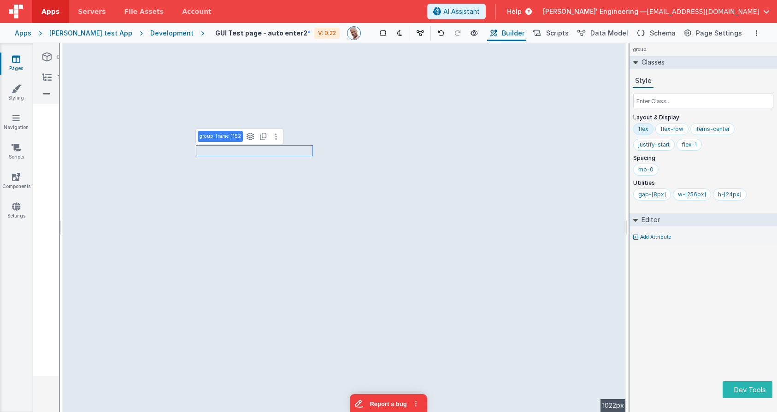
click at [683, 311] on div "group Classes Style Layout & Display flex flex-row items-center justify-start f…" at bounding box center [702, 227] width 147 height 369
click at [680, 309] on div "group Classes Style Layout & Display flex flex-row items-center justify-start f…" at bounding box center [702, 227] width 147 height 369
click at [673, 306] on div "group Classes Style Layout & Display flex flex-row items-center justify-start f…" at bounding box center [702, 227] width 147 height 369
click at [658, 29] on span "Schema" at bounding box center [663, 33] width 26 height 9
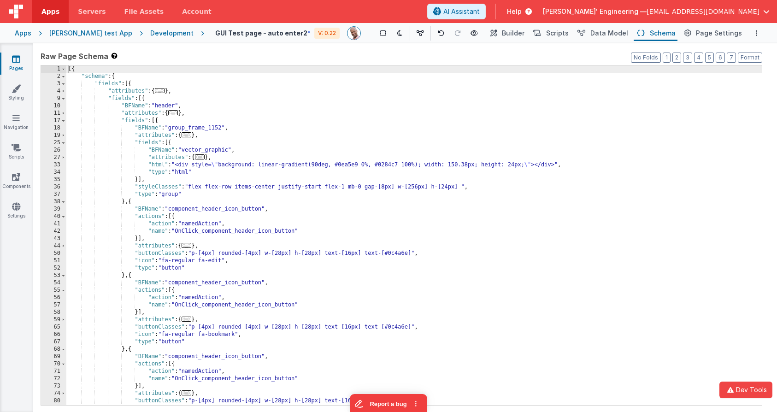
click at [158, 122] on div "[{ "schema" : { "fields" : [{ "attributes" : { ... } , "fields" : [{ "BFName" :…" at bounding box center [413, 242] width 695 height 354
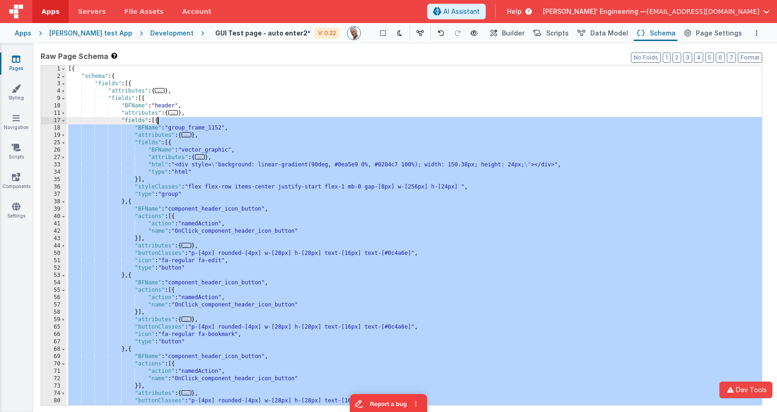
click at [158, 122] on div "[{ "schema" : { "fields" : [{ "attributes" : { ... } , "fields" : [{ "BFName" :…" at bounding box center [413, 242] width 695 height 354
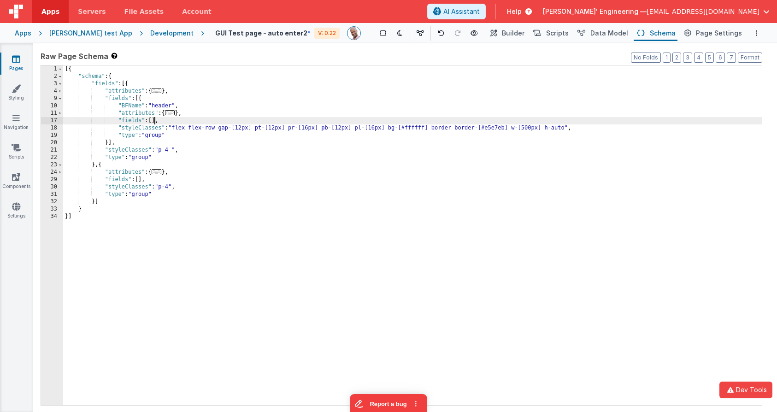
scroll to position [560, 0]
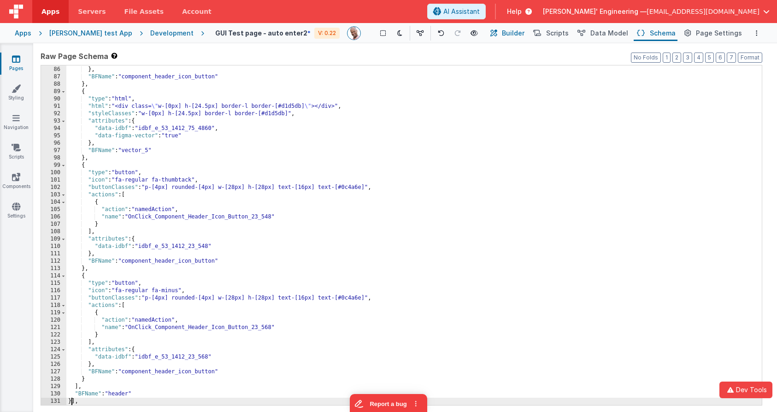
click at [512, 35] on span "Builder" at bounding box center [513, 33] width 23 height 9
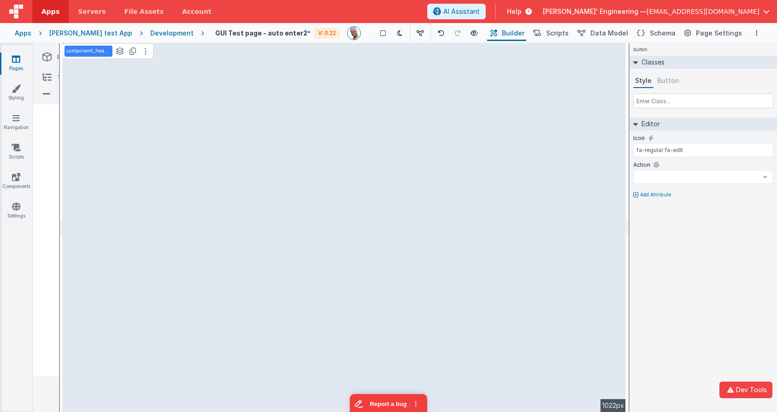
select select
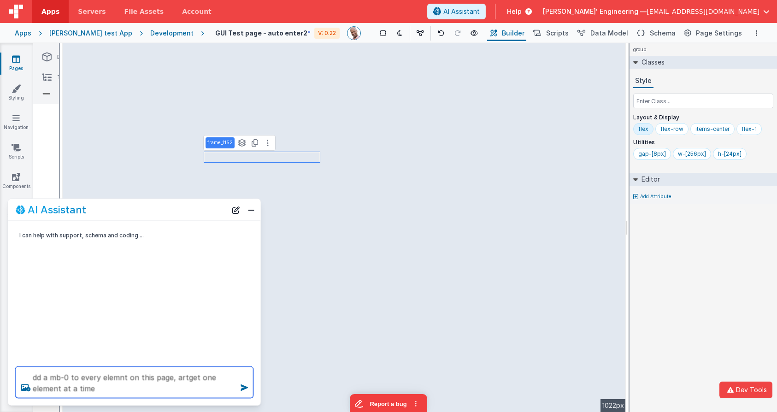
type textarea "dd a mb-0 to every elemnt on this page, artget one element at a time"
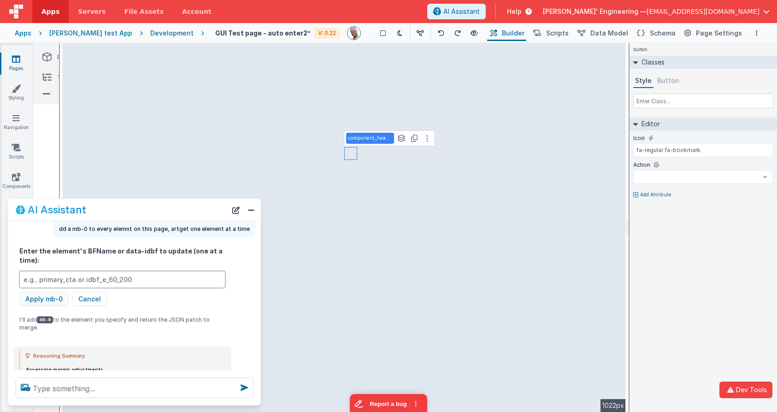
scroll to position [28, 0]
select select
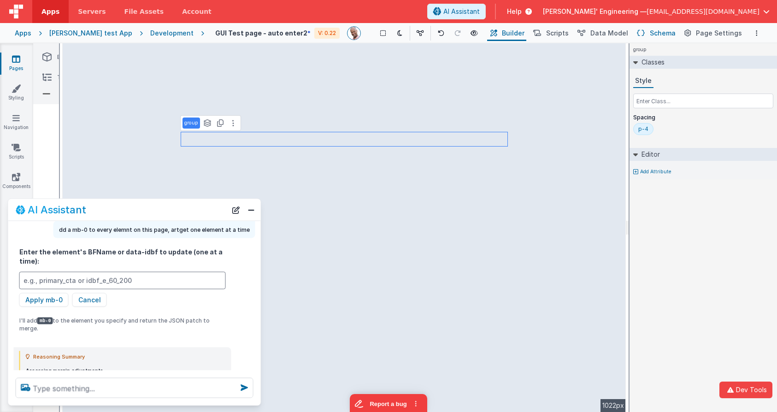
click at [659, 30] on span "Schema" at bounding box center [663, 33] width 26 height 9
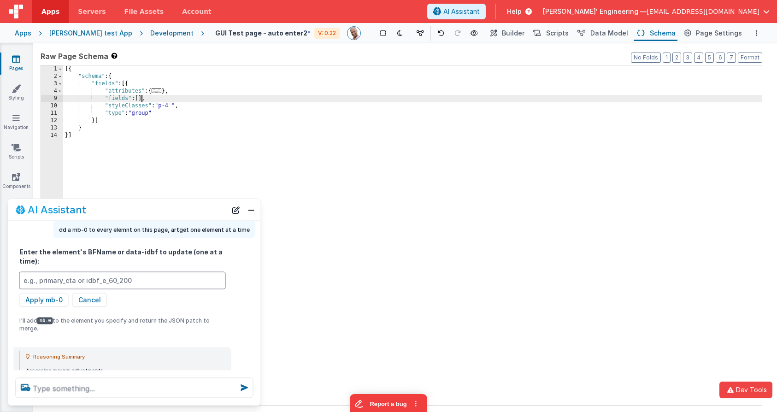
click at [140, 98] on div "[{ "schema" : { "fields" : [{ "attributes" : { ... } , "fields" : [ ] , "styleC…" at bounding box center [412, 242] width 699 height 354
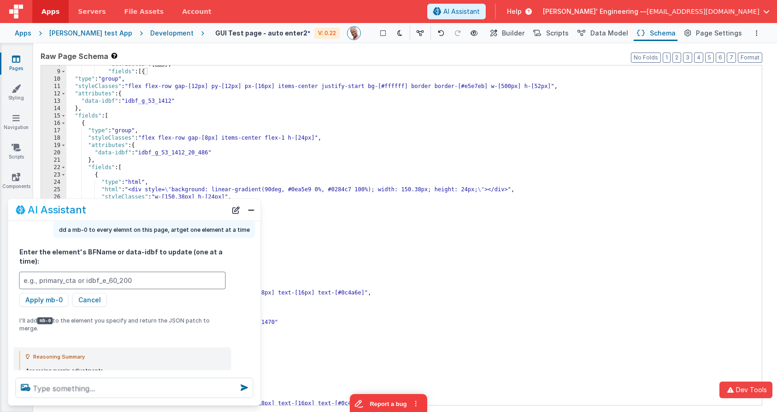
scroll to position [0, 0]
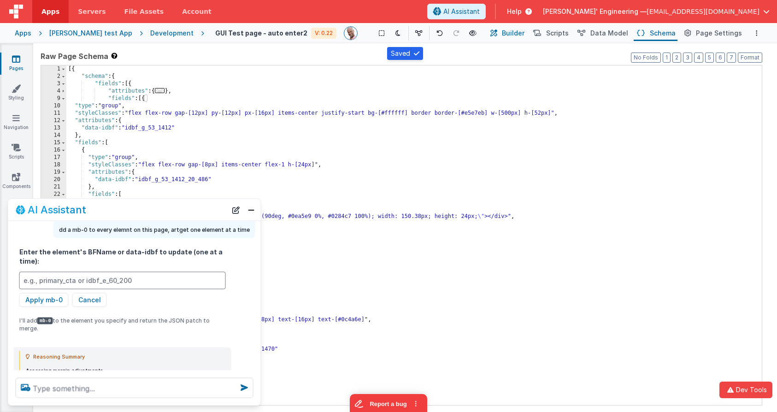
click at [512, 35] on span "Builder" at bounding box center [513, 33] width 23 height 9
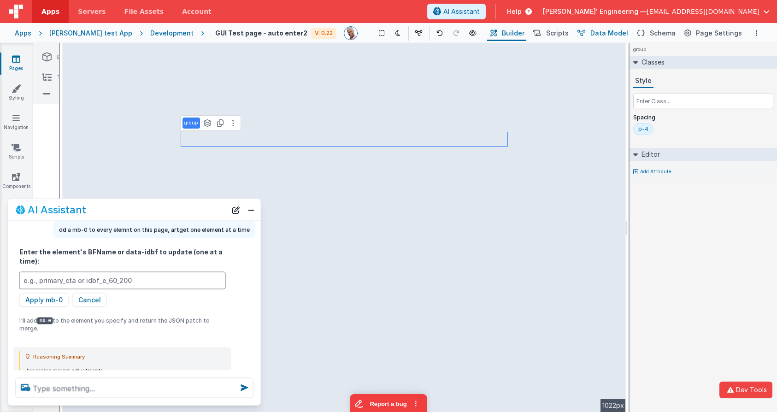
click at [609, 29] on span "Data Model" at bounding box center [609, 33] width 38 height 9
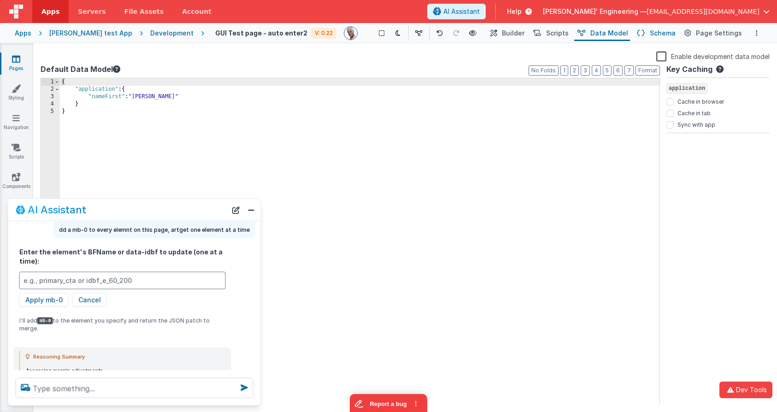
click at [643, 30] on icon at bounding box center [641, 34] width 8 height 10
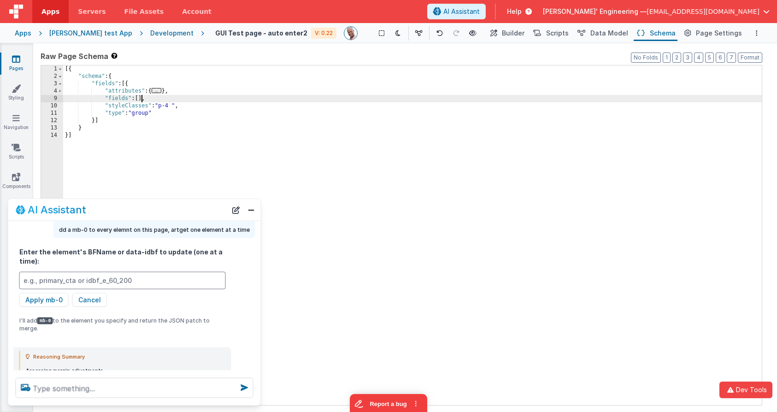
click at [141, 100] on div "[{ "schema" : { "fields" : [{ "attributes" : { ... } , "fields" : [ ] , "styleC…" at bounding box center [412, 242] width 699 height 354
drag, startPoint x: 510, startPoint y: 34, endPoint x: 499, endPoint y: 67, distance: 35.3
click at [510, 34] on button "Builder" at bounding box center [506, 33] width 39 height 16
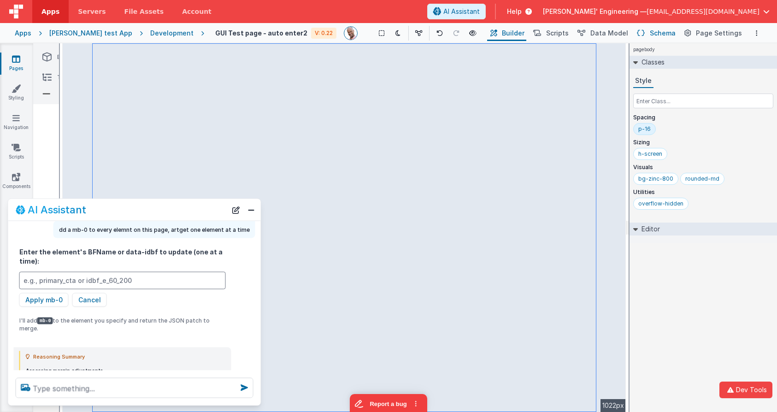
click at [658, 34] on span "Schema" at bounding box center [663, 33] width 26 height 9
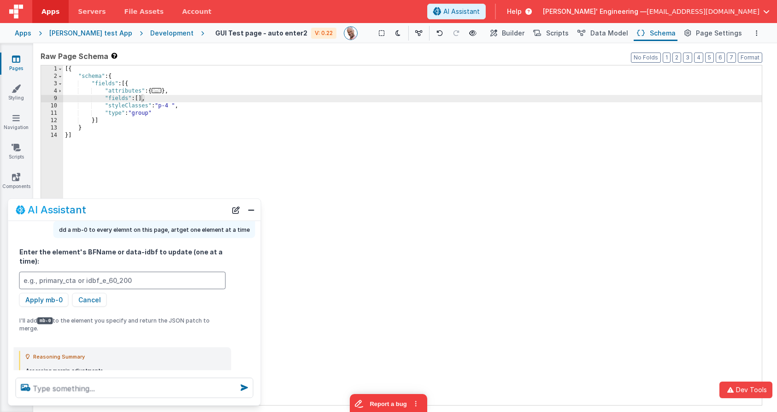
click at [141, 99] on div "[{ "schema" : { "fields" : [{ "attributes" : { ... } , "fields" : [ ] , "styleC…" at bounding box center [412, 242] width 699 height 354
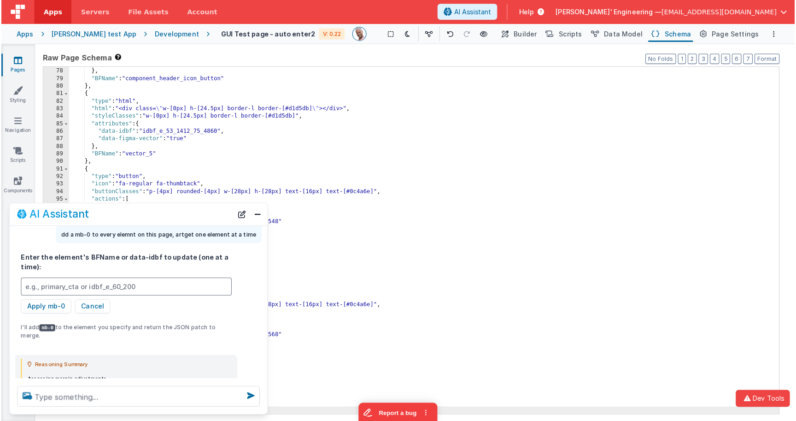
scroll to position [538, 0]
drag, startPoint x: 512, startPoint y: 35, endPoint x: 511, endPoint y: 51, distance: 16.2
click at [512, 35] on span "Builder" at bounding box center [513, 33] width 23 height 9
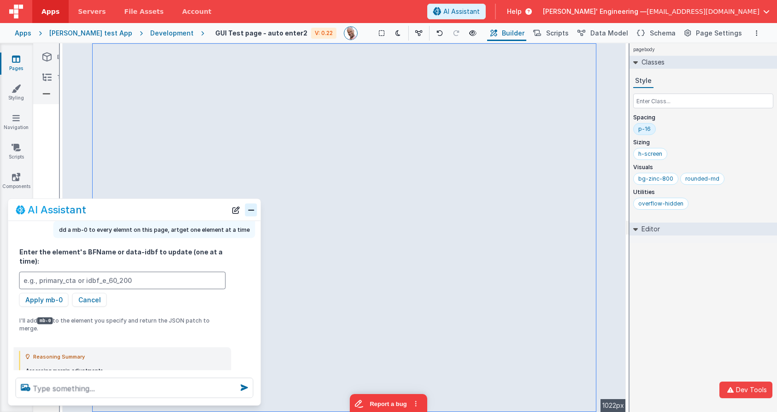
click at [250, 213] on button "Close" at bounding box center [251, 209] width 12 height 13
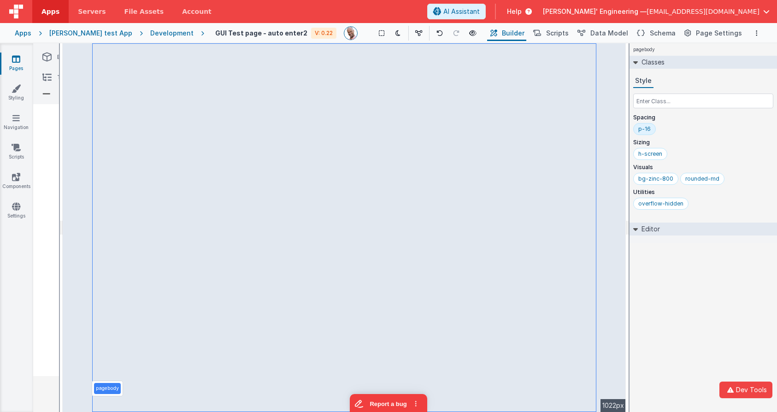
click at [47, 54] on icon at bounding box center [46, 57] width 9 height 13
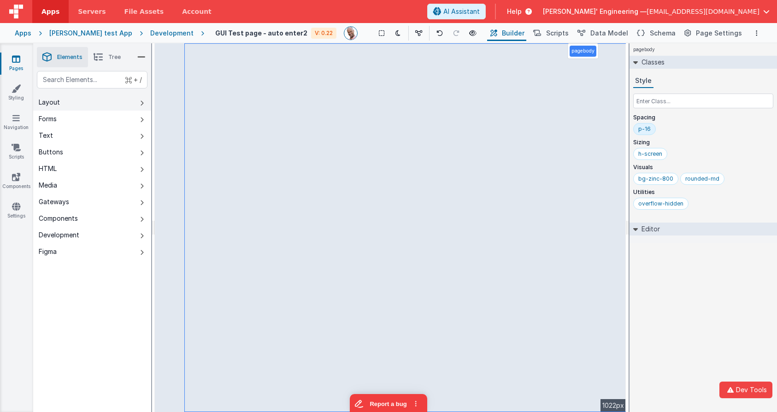
click at [93, 99] on button "Layout" at bounding box center [92, 102] width 118 height 17
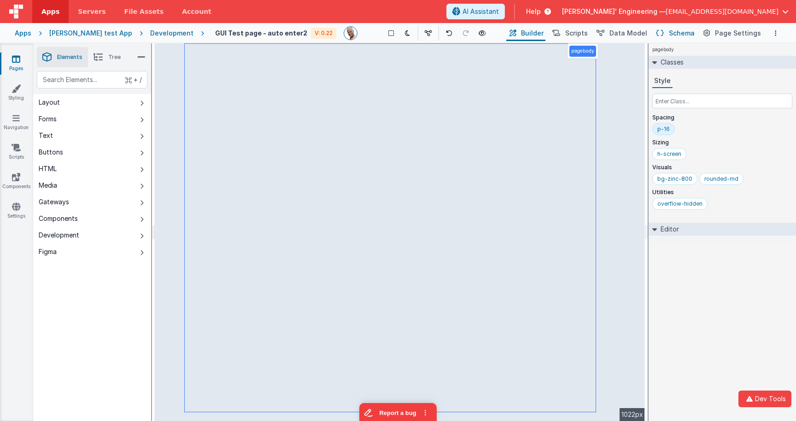
click at [685, 34] on span "Schema" at bounding box center [682, 33] width 26 height 9
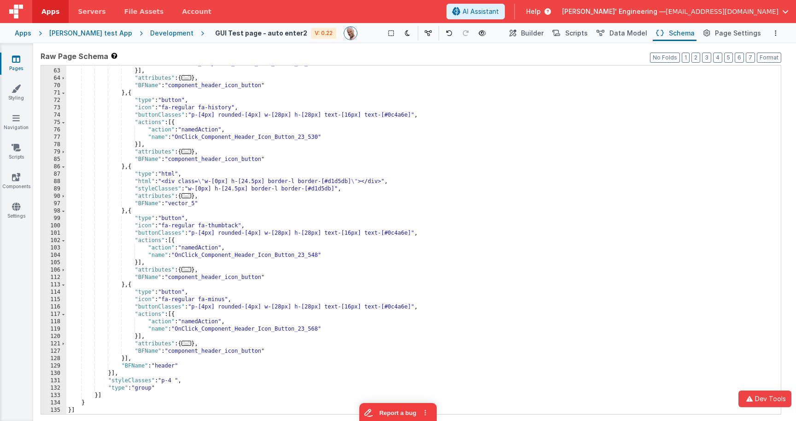
scroll to position [271, 0]
click at [428, 109] on div ""name" : "OnClick_Component_Header_Icon_Button_75_5393" }] , "attributes" : { .…" at bounding box center [423, 241] width 715 height 363
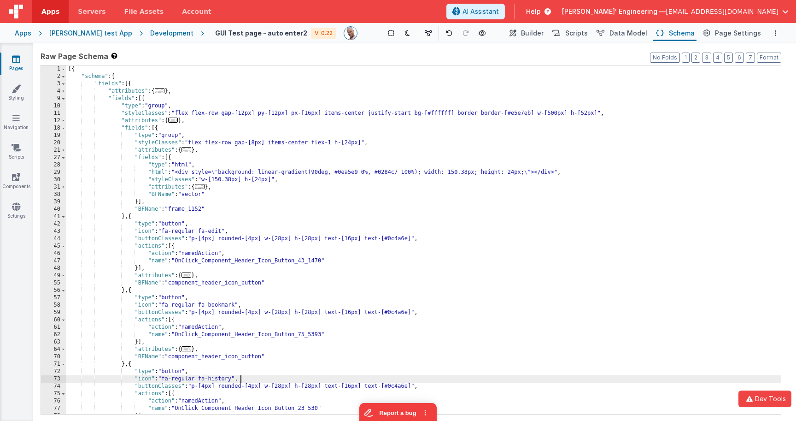
scroll to position [0, 0]
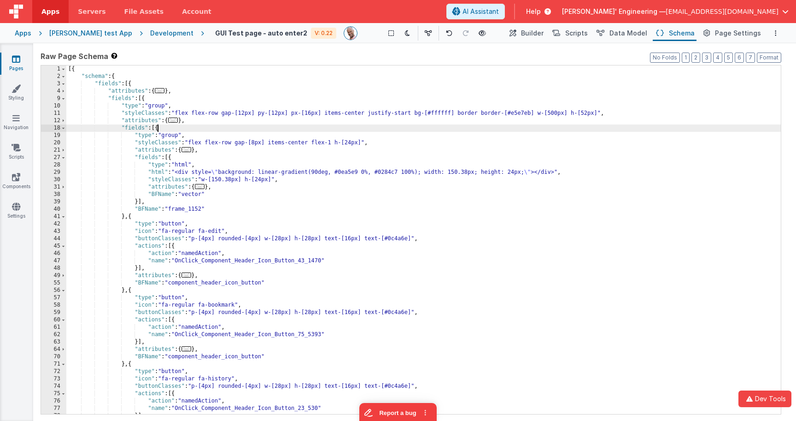
click at [158, 129] on div "[{ "schema" : { "fields" : [{ "attributes" : { ... } , "fields" : [{ "type" : "…" at bounding box center [423, 246] width 715 height 363
click at [159, 129] on div "[{ "schema" : { "fields" : [{ "attributes" : { ... } , "fields" : [{ "type" : "…" at bounding box center [423, 246] width 715 height 363
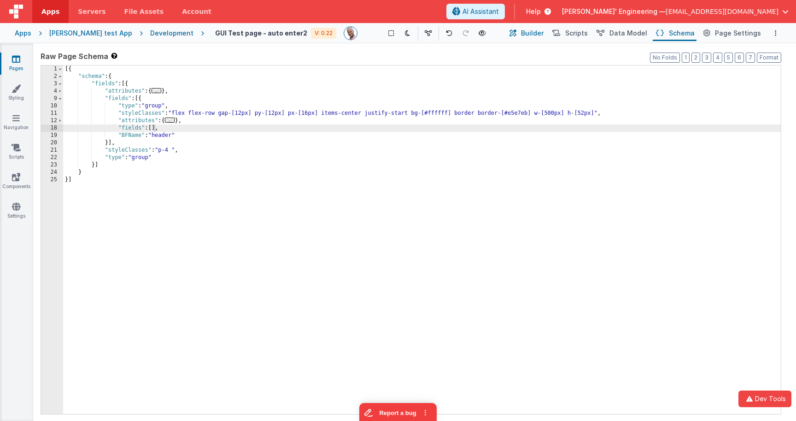
drag, startPoint x: 526, startPoint y: 31, endPoint x: 530, endPoint y: 40, distance: 9.3
click at [526, 31] on button "Builder" at bounding box center [525, 33] width 39 height 16
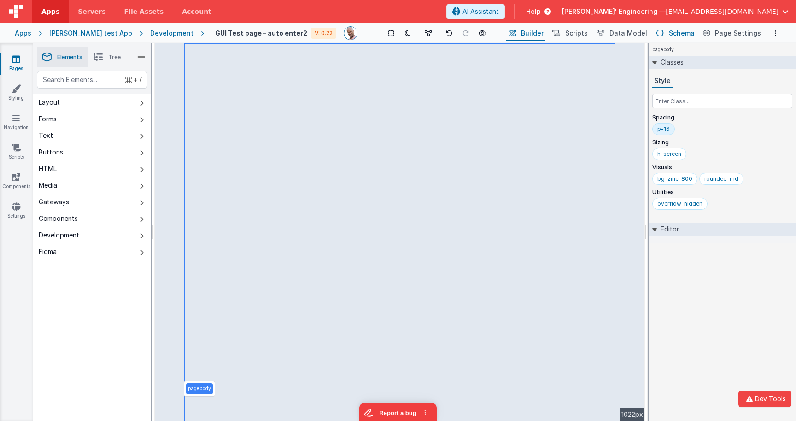
click at [680, 35] on span "Schema" at bounding box center [682, 33] width 26 height 9
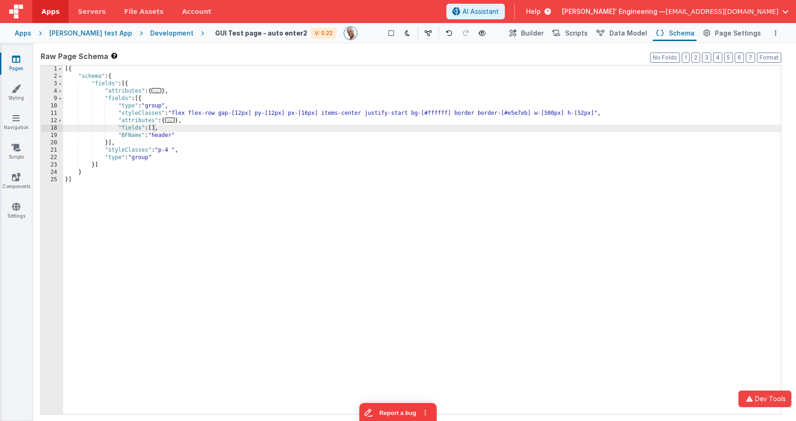
click at [155, 127] on div "[{ "schema" : { "fields" : [{ "attributes" : { ... } , "fields" : [{ "type" : "…" at bounding box center [422, 246] width 718 height 363
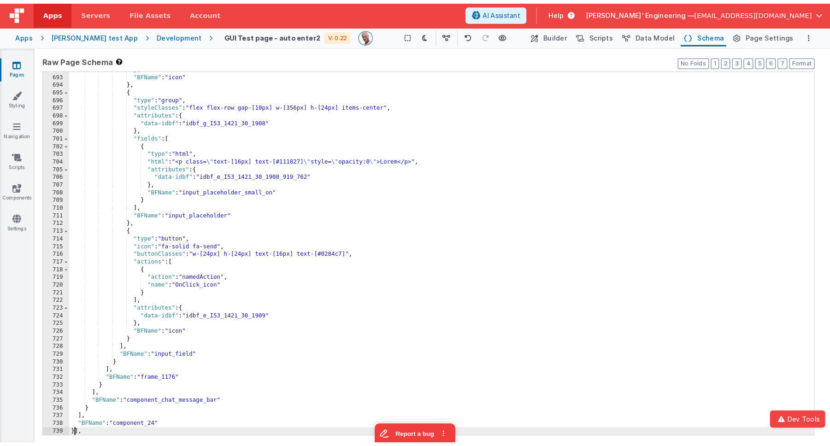
scroll to position [5041, 0]
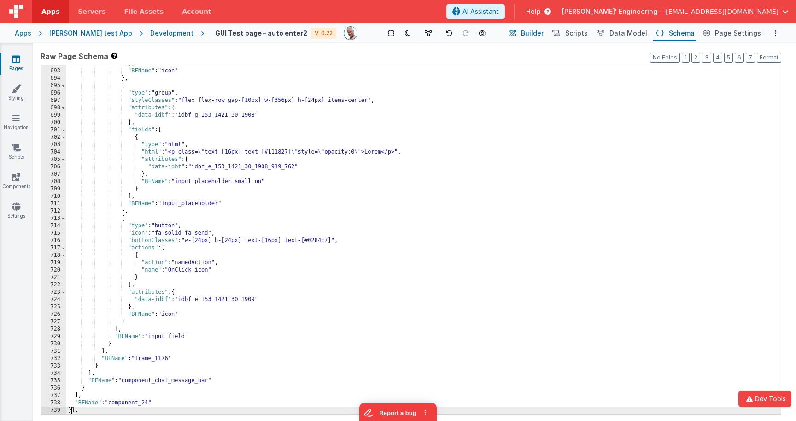
click at [537, 35] on span "Builder" at bounding box center [532, 33] width 23 height 9
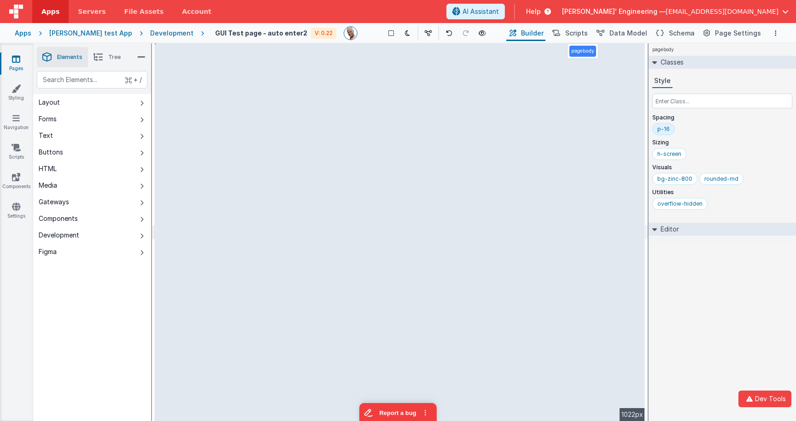
click at [108, 53] on li "Tree" at bounding box center [107, 57] width 38 height 20
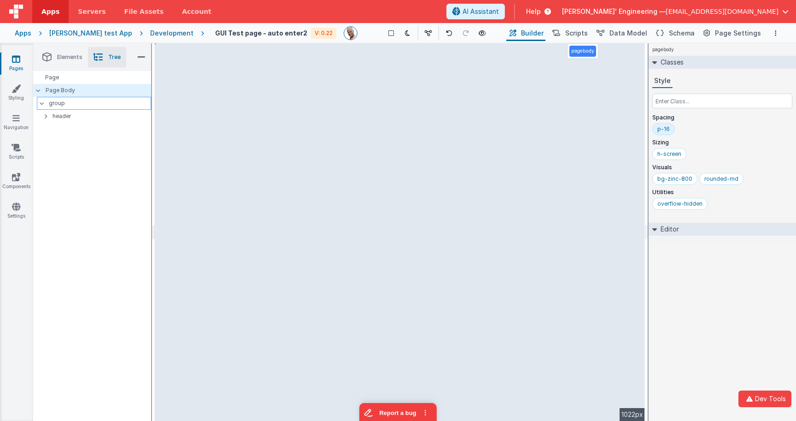
click at [57, 105] on p "group" at bounding box center [100, 103] width 102 height 10
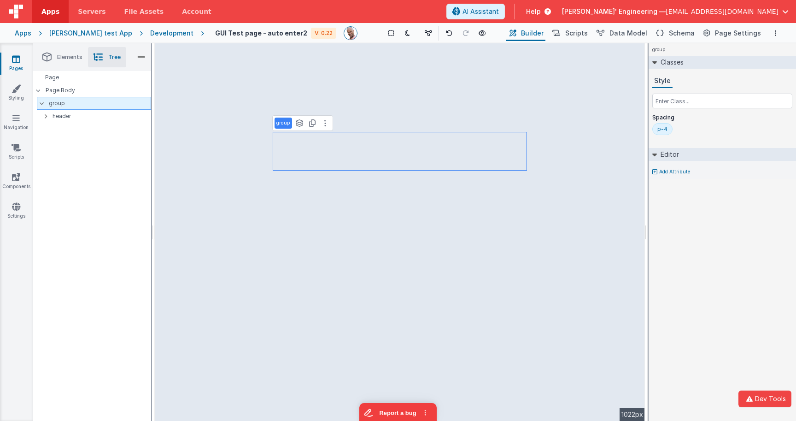
drag, startPoint x: 99, startPoint y: 103, endPoint x: 91, endPoint y: 108, distance: 9.2
click at [99, 103] on p "group" at bounding box center [100, 103] width 102 height 10
click at [81, 114] on p "header" at bounding box center [102, 116] width 98 height 10
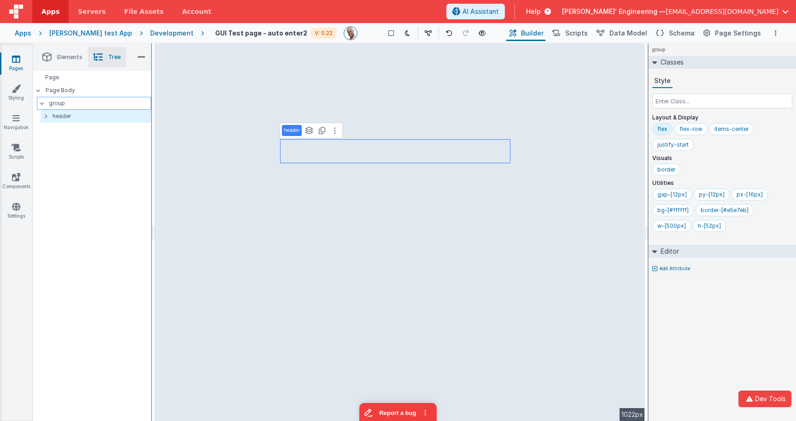
click at [84, 104] on p "group" at bounding box center [100, 103] width 102 height 10
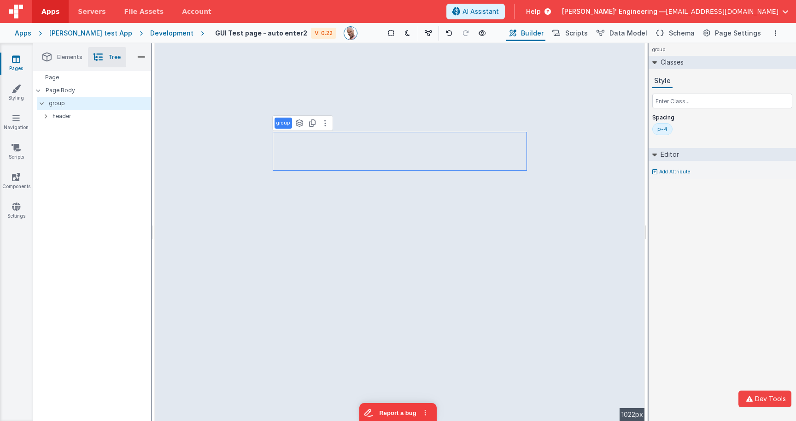
click at [662, 125] on div "p-4" at bounding box center [663, 128] width 10 height 7
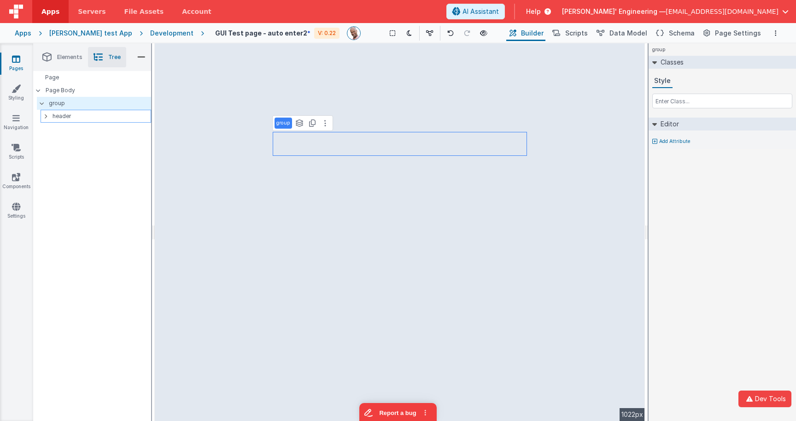
click at [82, 112] on p "header" at bounding box center [102, 116] width 98 height 10
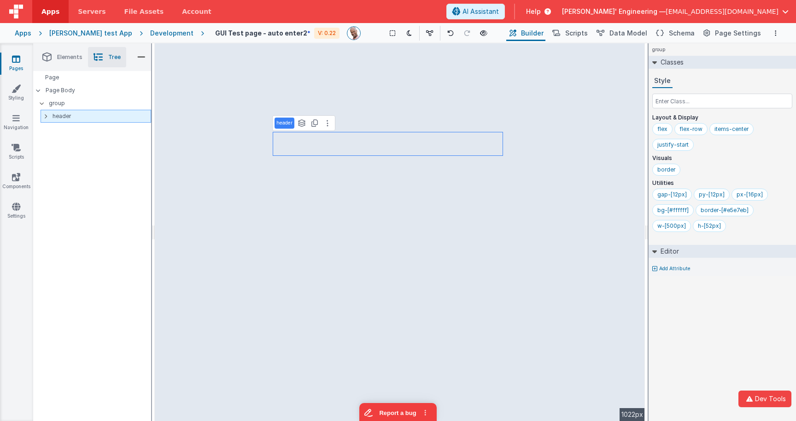
click at [45, 114] on icon at bounding box center [45, 115] width 3 height 7
click at [53, 115] on p "header" at bounding box center [102, 116] width 98 height 10
click at [62, 126] on p "component_24" at bounding box center [103, 129] width 94 height 10
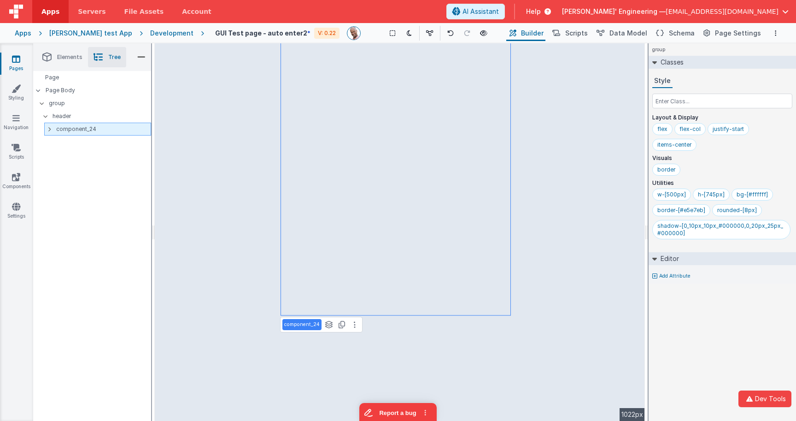
click at [50, 130] on icon at bounding box center [49, 128] width 3 height 7
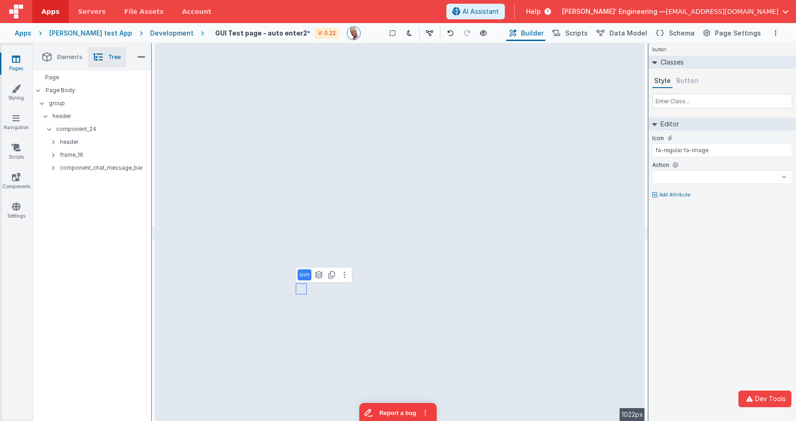
select select
click at [101, 166] on p "component_chat_message_bar" at bounding box center [105, 168] width 91 height 10
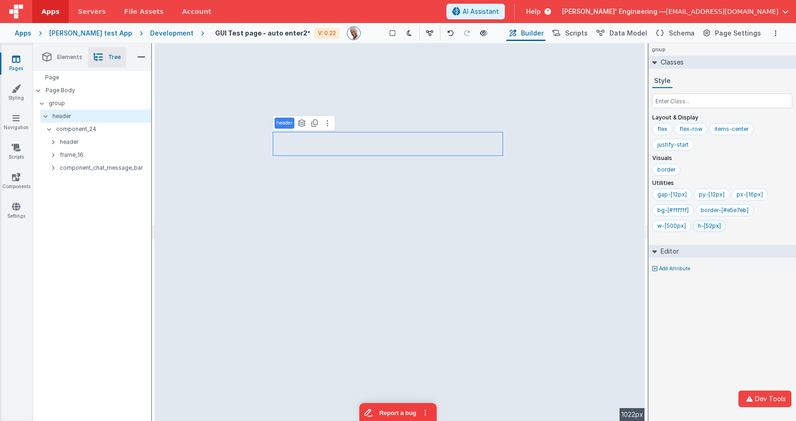
click at [698, 227] on div "h-[52px]" at bounding box center [709, 225] width 23 height 7
click at [81, 129] on p "component_24" at bounding box center [103, 129] width 94 height 10
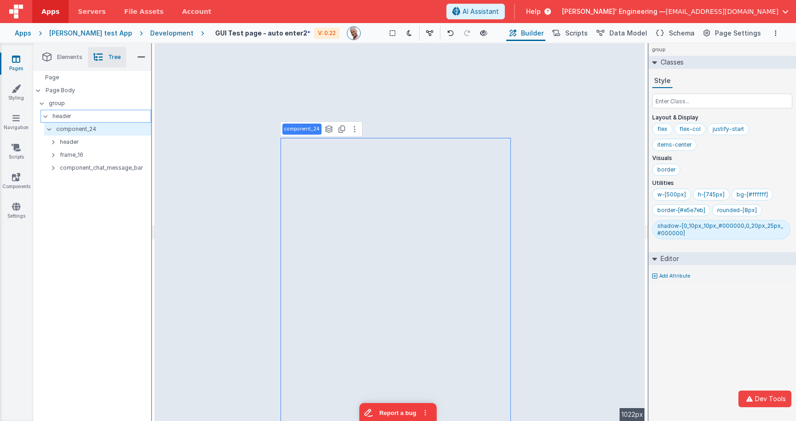
click at [77, 118] on p "header" at bounding box center [102, 116] width 98 height 10
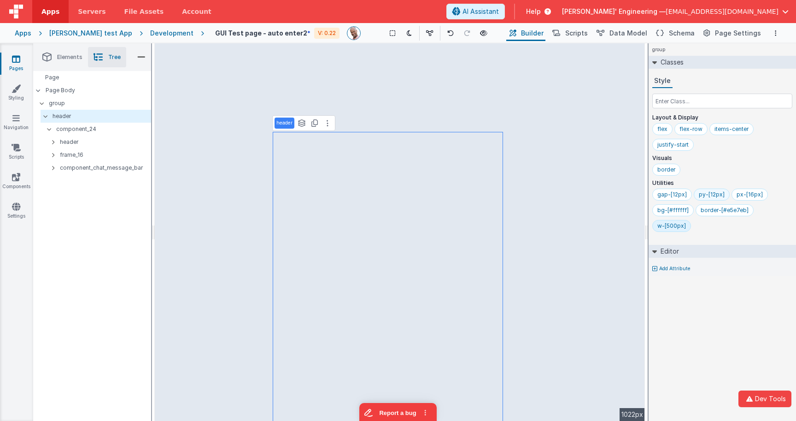
click at [712, 194] on div "py-[12px]" at bounding box center [712, 194] width 26 height 7
click at [721, 194] on div "px-[16px]" at bounding box center [712, 194] width 26 height 7
click at [65, 126] on p "component_24" at bounding box center [103, 129] width 94 height 10
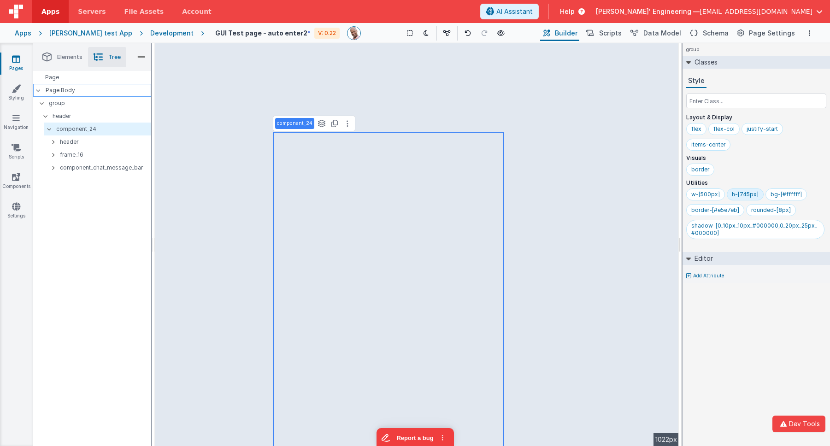
click at [65, 88] on p "Page Body" at bounding box center [99, 90] width 106 height 7
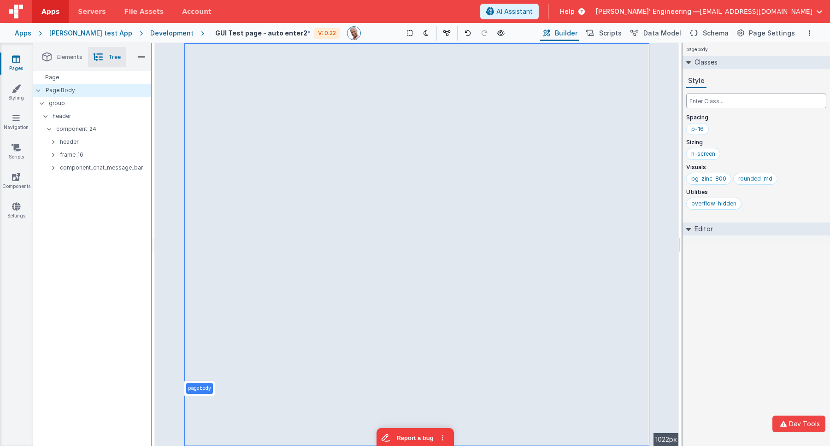
click at [711, 101] on input "text" at bounding box center [756, 101] width 140 height 15
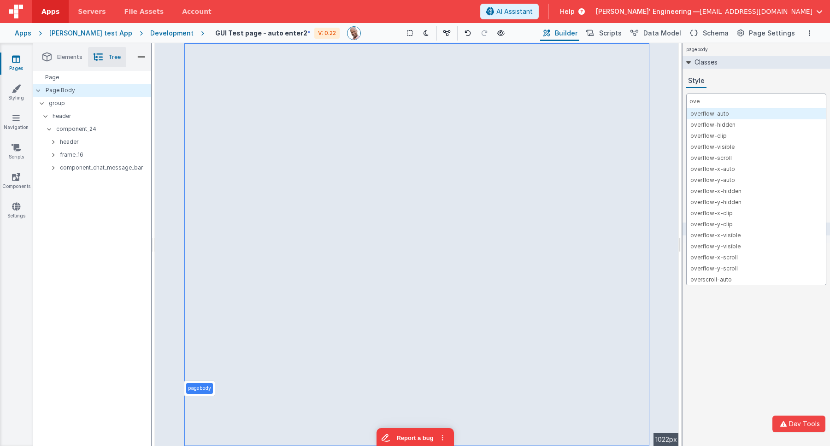
type input "over"
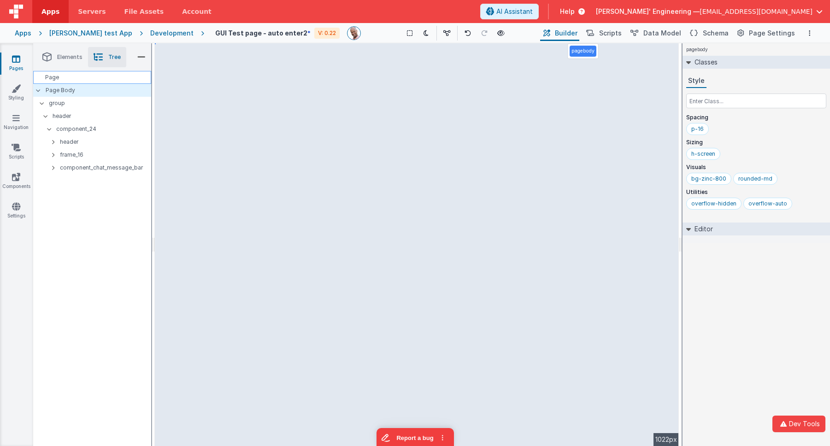
click at [127, 80] on div "Page" at bounding box center [92, 77] width 118 height 13
click at [713, 105] on input "text" at bounding box center [756, 101] width 140 height 15
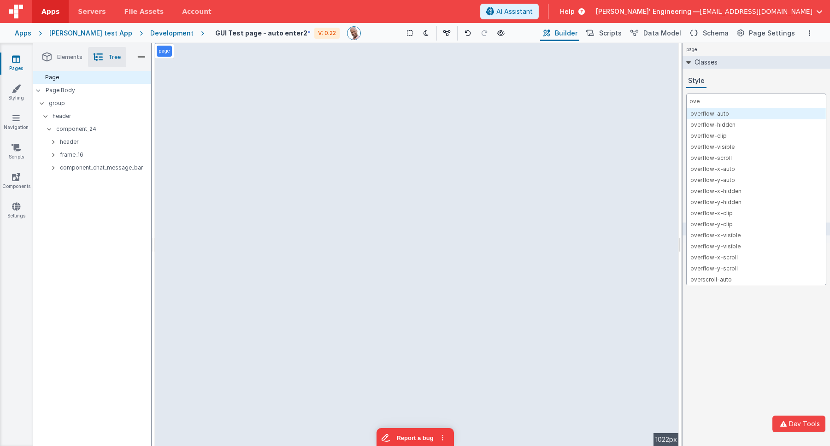
type input "over"
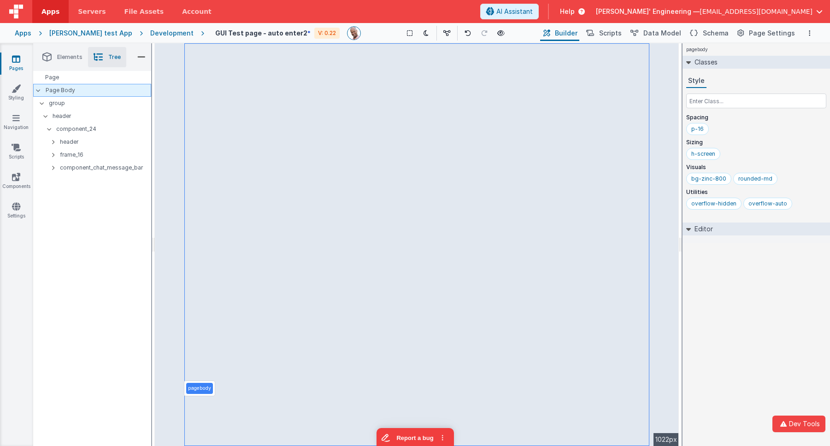
click at [114, 94] on p "Page Body" at bounding box center [99, 90] width 106 height 7
click at [707, 153] on div "h-screen" at bounding box center [703, 153] width 24 height 7
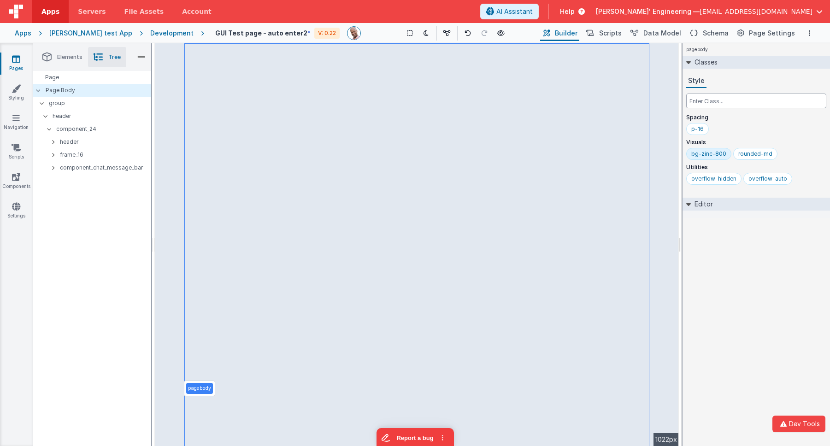
click at [720, 101] on input "text" at bounding box center [756, 101] width 140 height 15
type input "h-full"
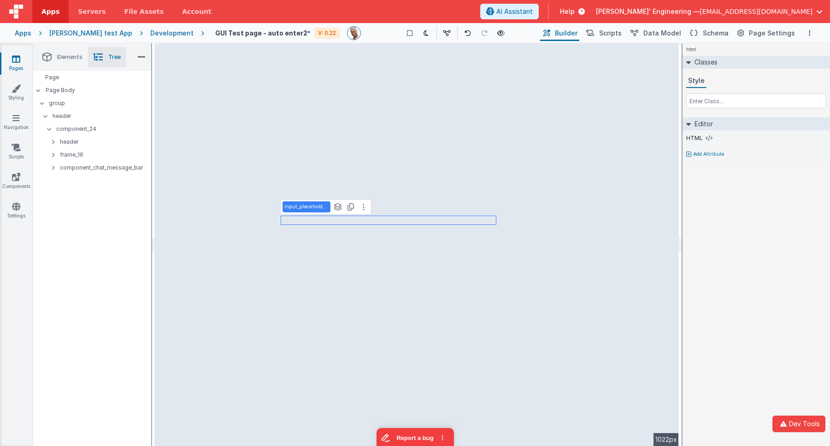
drag, startPoint x: 755, startPoint y: 208, endPoint x: 746, endPoint y: 197, distance: 14.7
click at [752, 204] on div "html Classes Style Editor HTML Add Attribute DEV: Focus DEV: builderToggleCondi…" at bounding box center [755, 244] width 147 height 403
click at [464, 33] on icon at bounding box center [467, 33] width 6 height 6
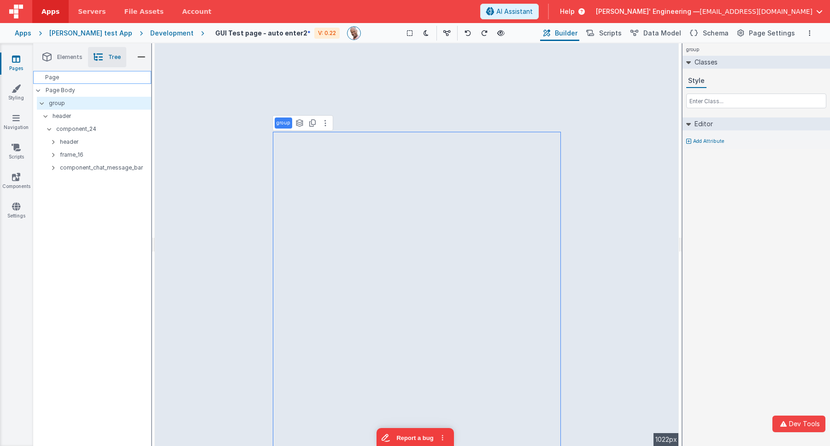
click at [117, 75] on div "Page" at bounding box center [92, 77] width 118 height 13
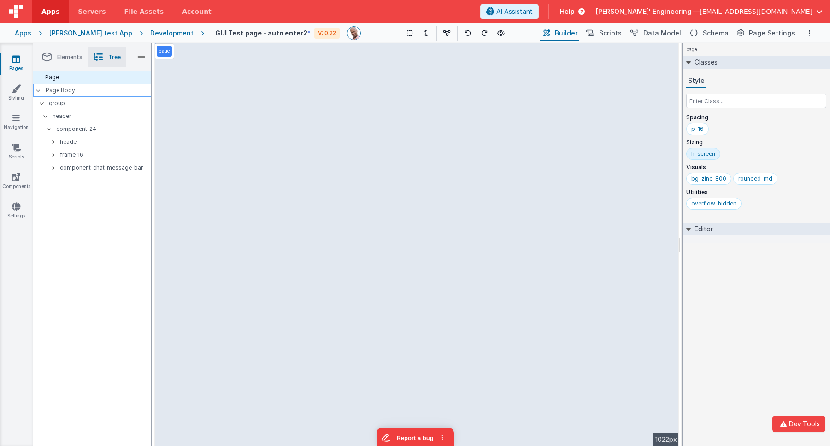
click at [111, 87] on p "Page Body" at bounding box center [99, 90] width 106 height 7
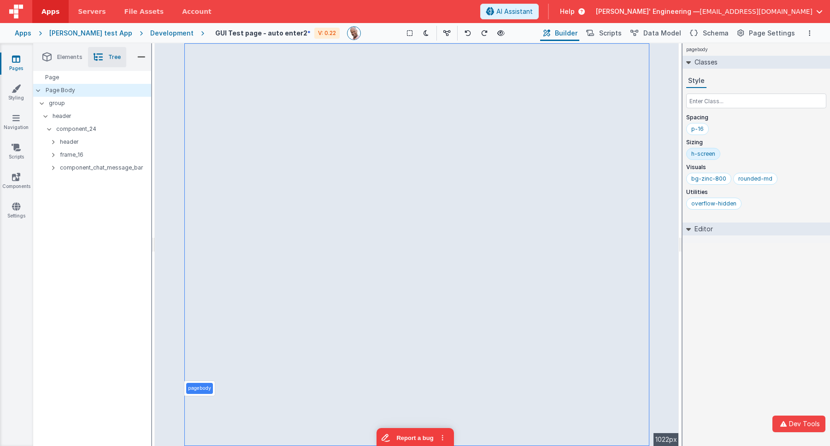
click at [702, 149] on div "h-screen" at bounding box center [703, 154] width 34 height 12
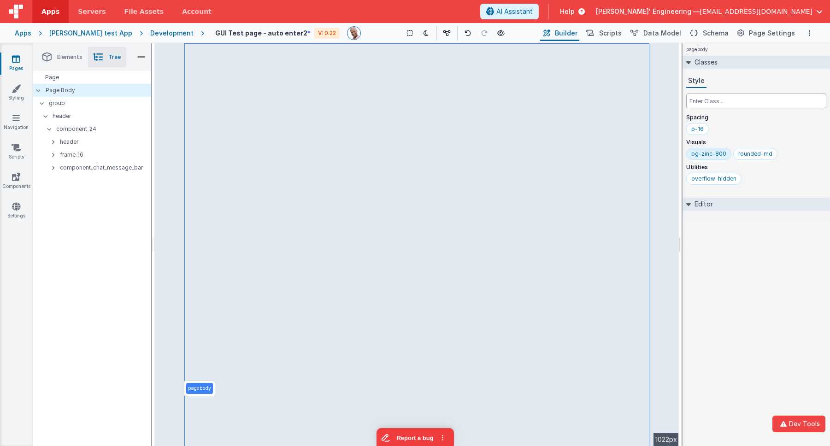
click at [707, 100] on input "text" at bounding box center [756, 101] width 140 height 15
type input "h-full"
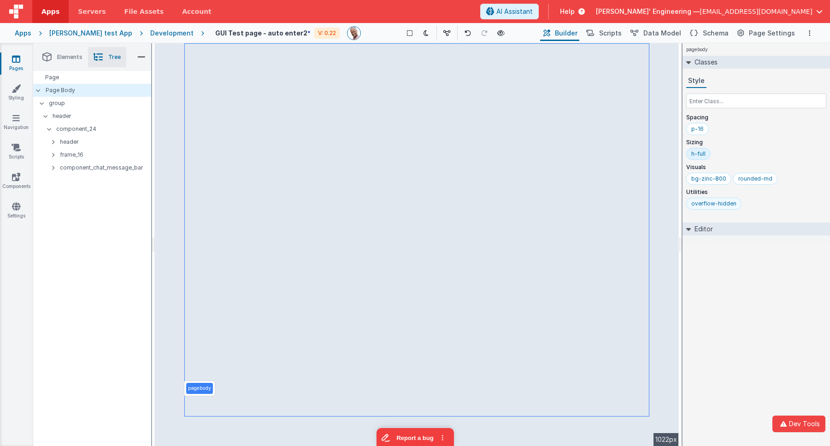
click at [722, 205] on div "overflow-hidden" at bounding box center [713, 203] width 45 height 7
drag, startPoint x: 710, startPoint y: 205, endPoint x: 787, endPoint y: 203, distance: 77.4
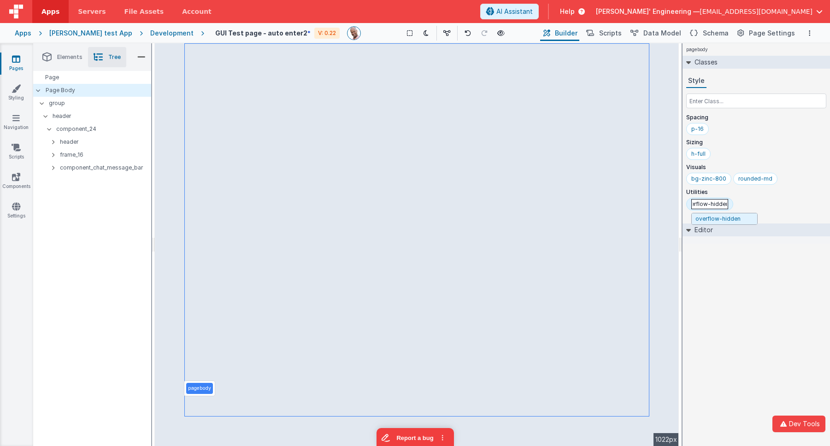
click at [776, 203] on div "overflow-hidden overflow-hidden" at bounding box center [756, 206] width 140 height 17
type input "overflow-a"
click at [99, 97] on div "group" at bounding box center [94, 103] width 114 height 13
drag, startPoint x: 71, startPoint y: 103, endPoint x: 61, endPoint y: 110, distance: 11.5
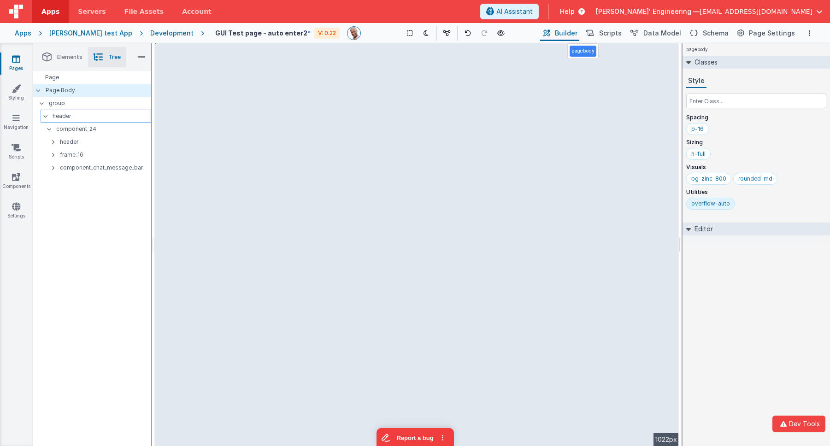
click at [71, 103] on p "group" at bounding box center [100, 103] width 102 height 10
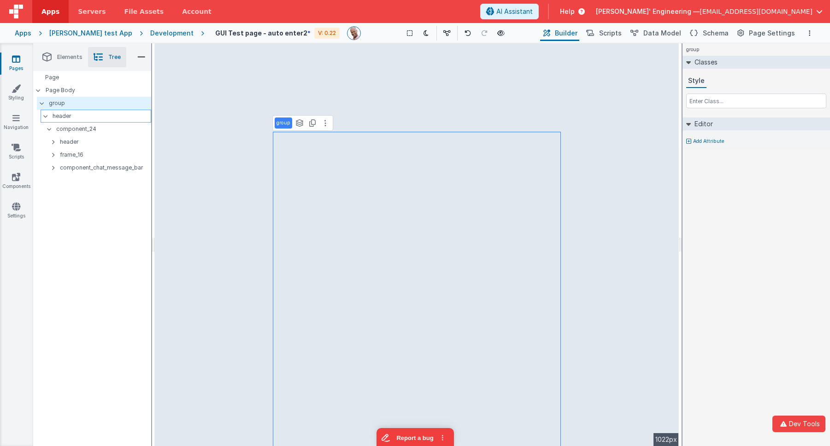
click at [62, 112] on p "header" at bounding box center [102, 116] width 98 height 10
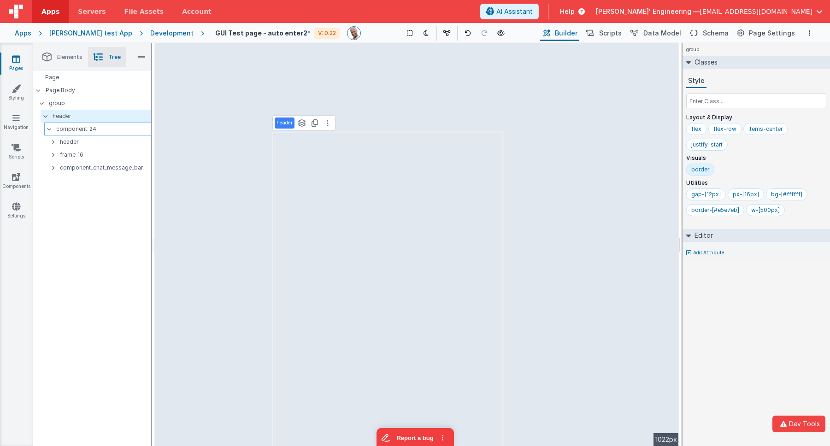
click at [66, 126] on p "component_24" at bounding box center [103, 129] width 94 height 10
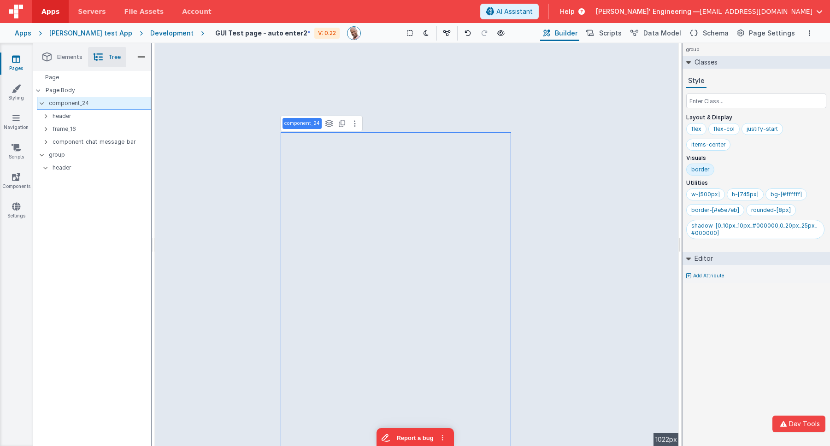
drag, startPoint x: 68, startPoint y: 100, endPoint x: 65, endPoint y: 105, distance: 6.4
click at [67, 100] on p "component_24" at bounding box center [100, 103] width 102 height 10
click at [53, 151] on p "group" at bounding box center [100, 155] width 102 height 10
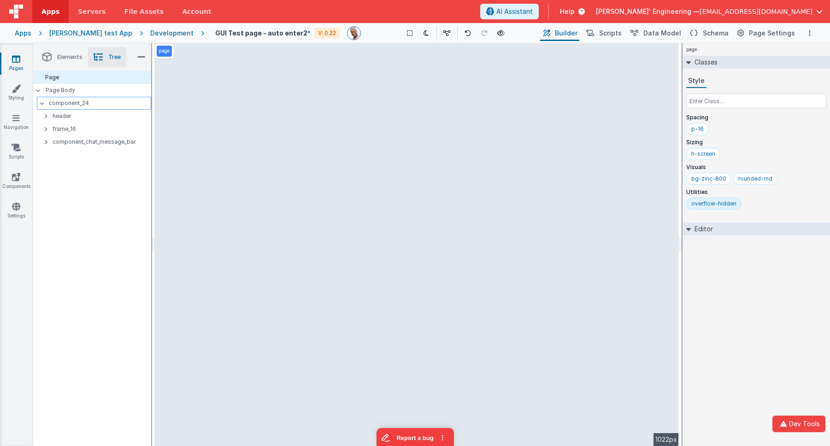
click at [75, 106] on p "component_24" at bounding box center [100, 103] width 102 height 10
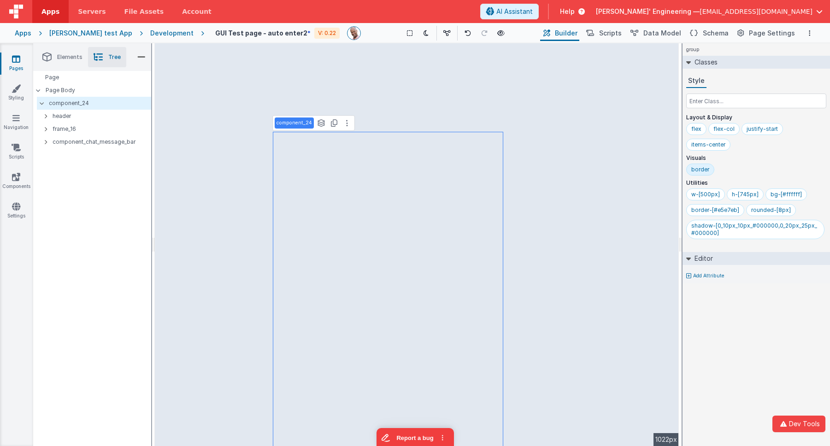
drag, startPoint x: 75, startPoint y: 104, endPoint x: 136, endPoint y: 107, distance: 61.4
click at [75, 104] on p "component_24" at bounding box center [100, 103] width 102 height 10
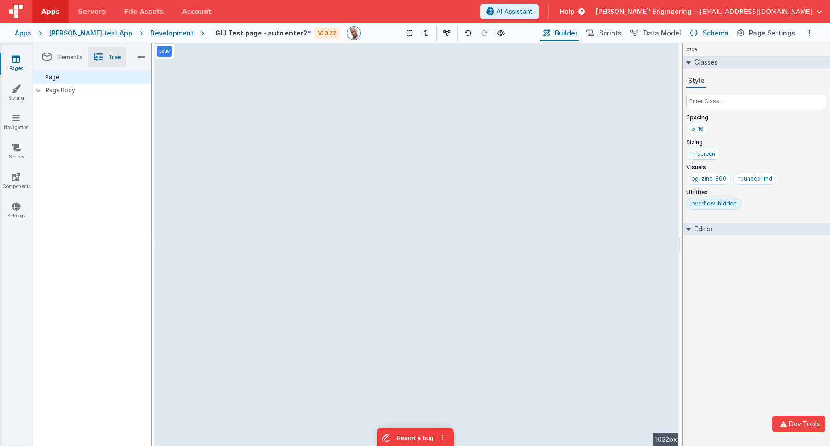
click at [715, 33] on span "Schema" at bounding box center [716, 33] width 26 height 9
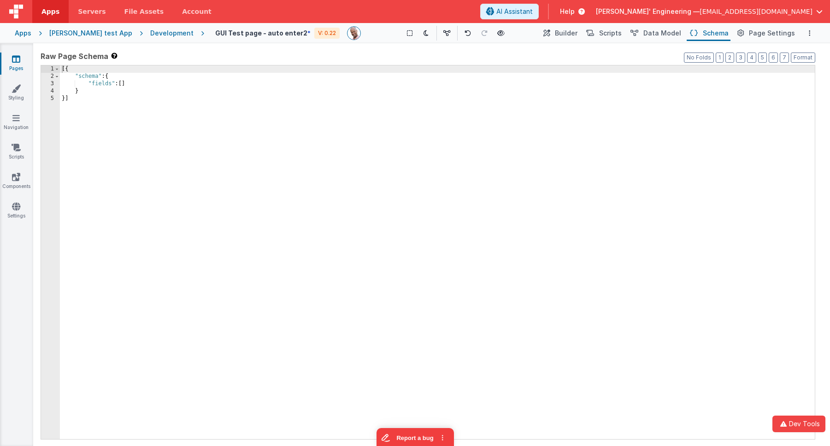
click at [131, 90] on div "[{ "schema" : { "fields" : [ ] } }]" at bounding box center [437, 259] width 755 height 388
